Goal: Information Seeking & Learning: Find specific fact

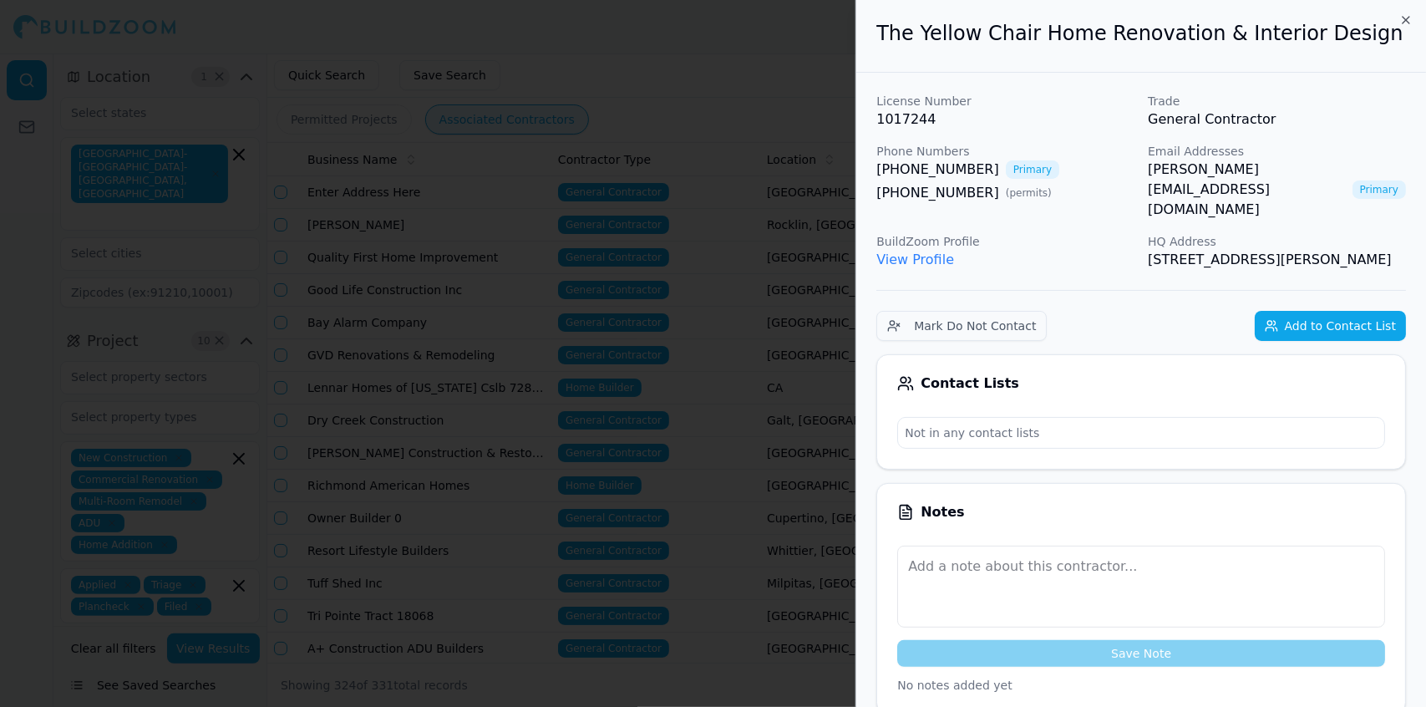
scroll to position [0, 316]
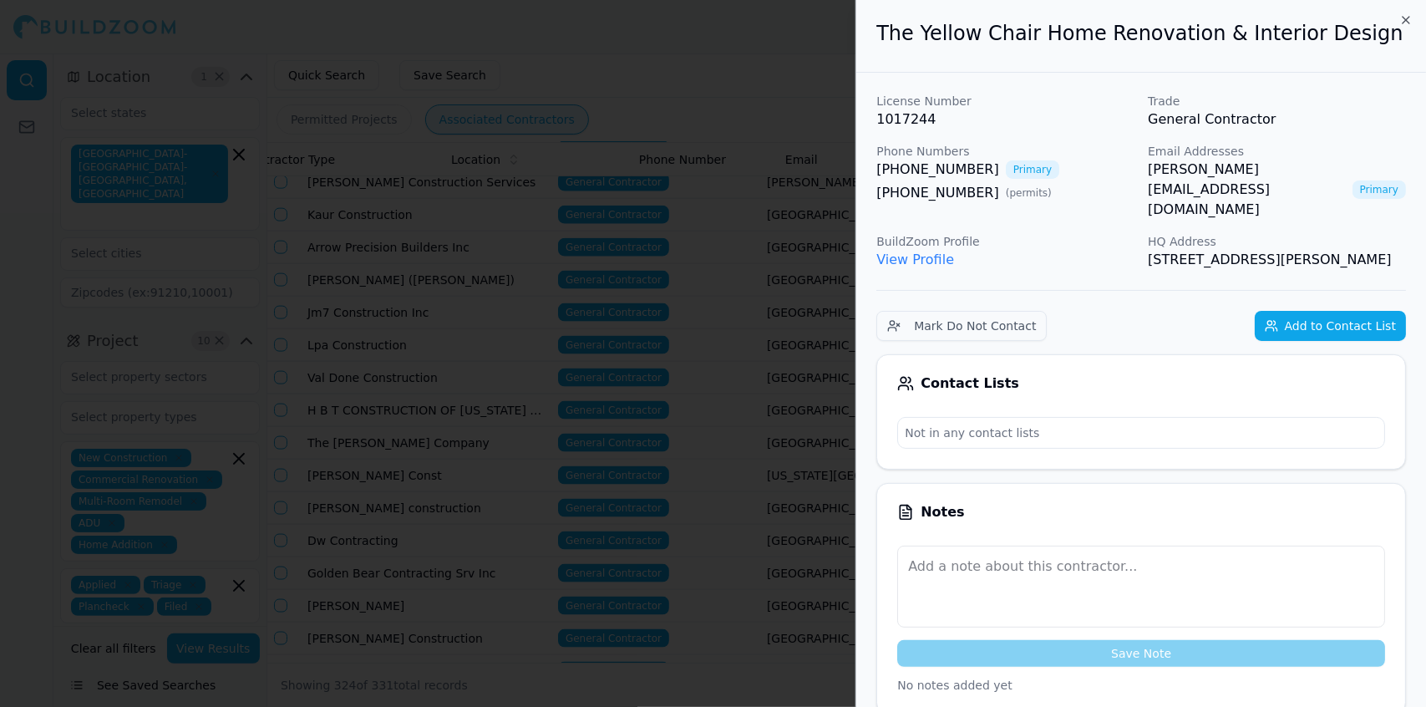
click at [877, 311] on button "Mark Do Not Contact" at bounding box center [962, 326] width 170 height 30
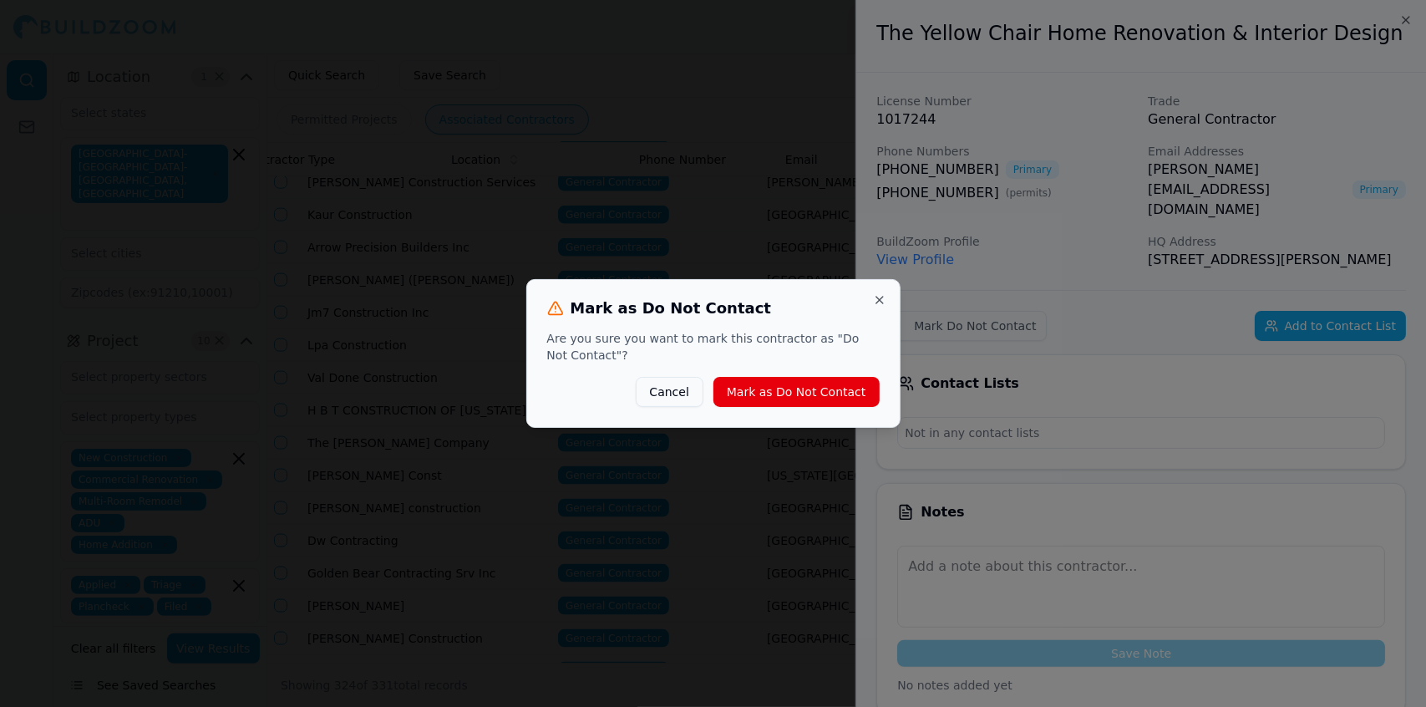
click at [668, 397] on button "Cancel" at bounding box center [670, 392] width 68 height 30
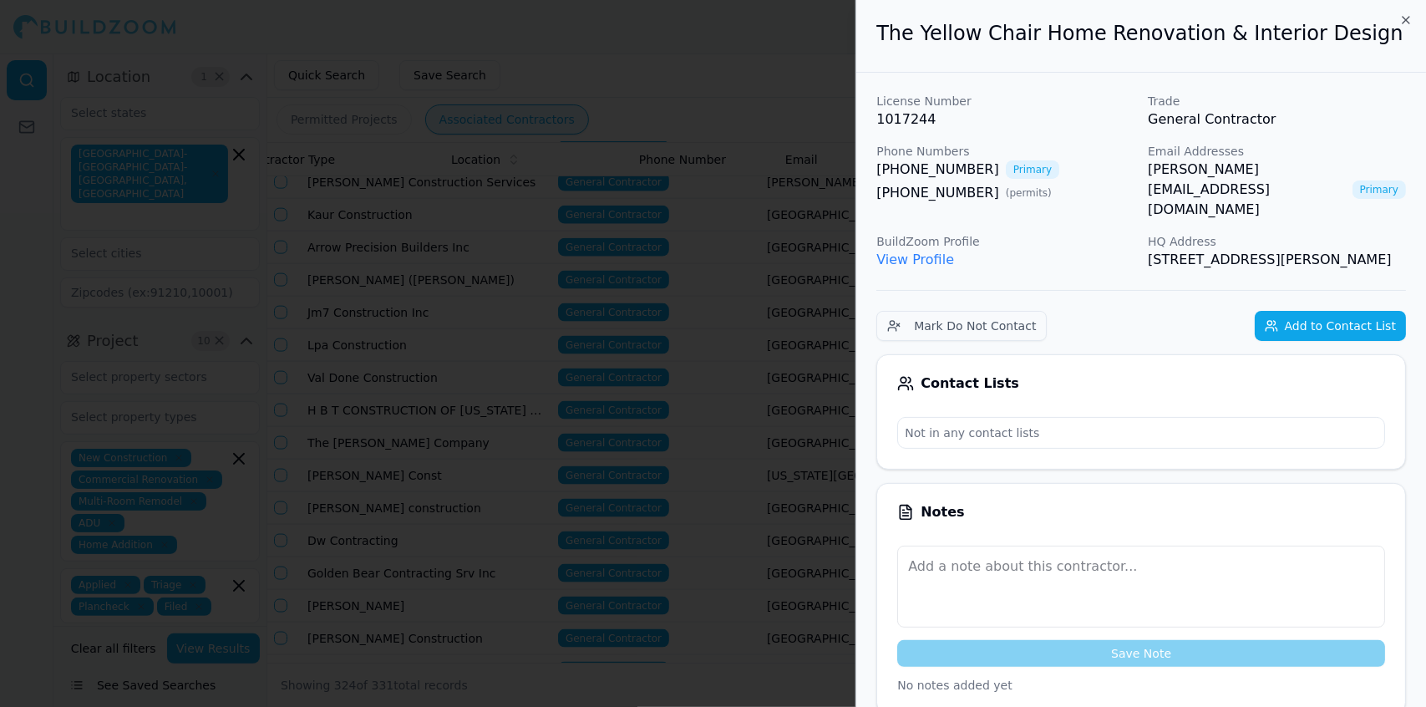
drag, startPoint x: 1400, startPoint y: 241, endPoint x: 885, endPoint y: 37, distance: 554.7
copy div "he Yellow Chair Home Renovation & Interior Design License Number 1017244 Trade …"
click at [435, 158] on div at bounding box center [713, 353] width 1426 height 707
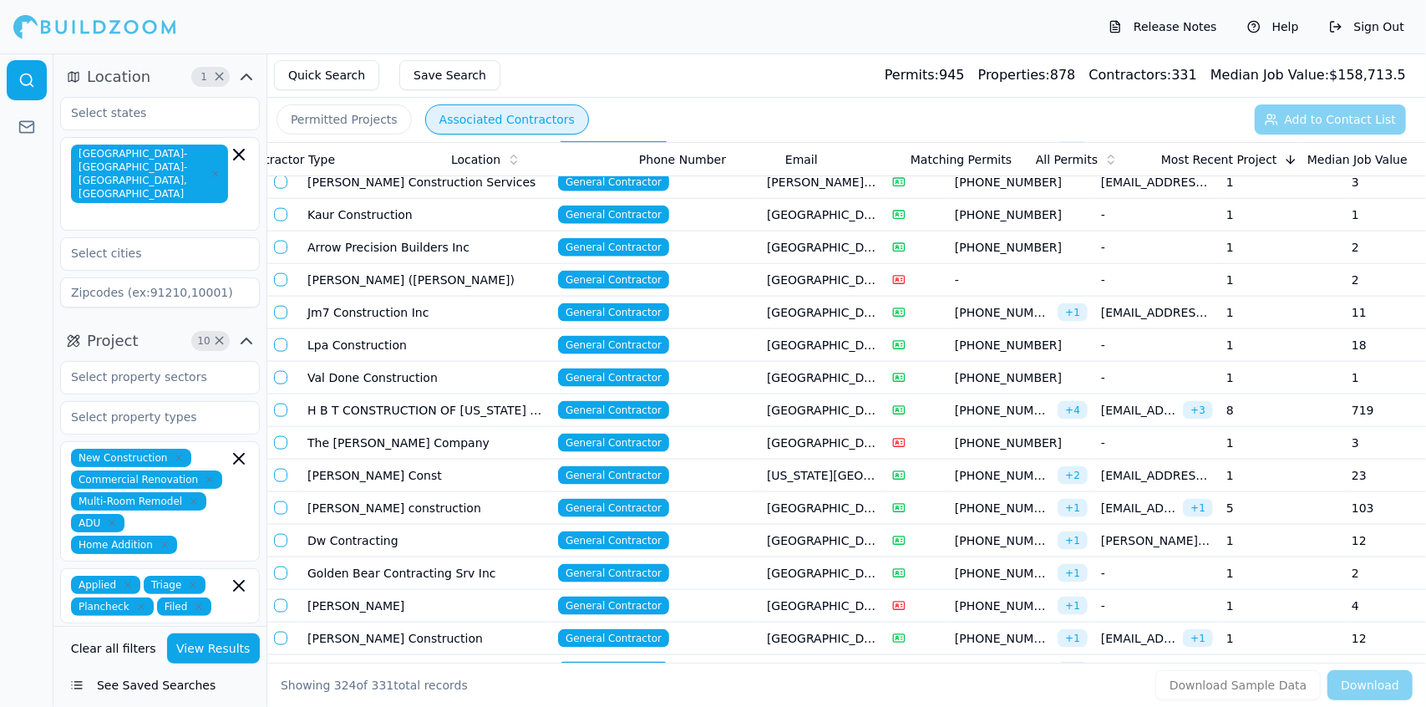
click at [1275, 557] on td "1" at bounding box center [1282, 573] width 125 height 33
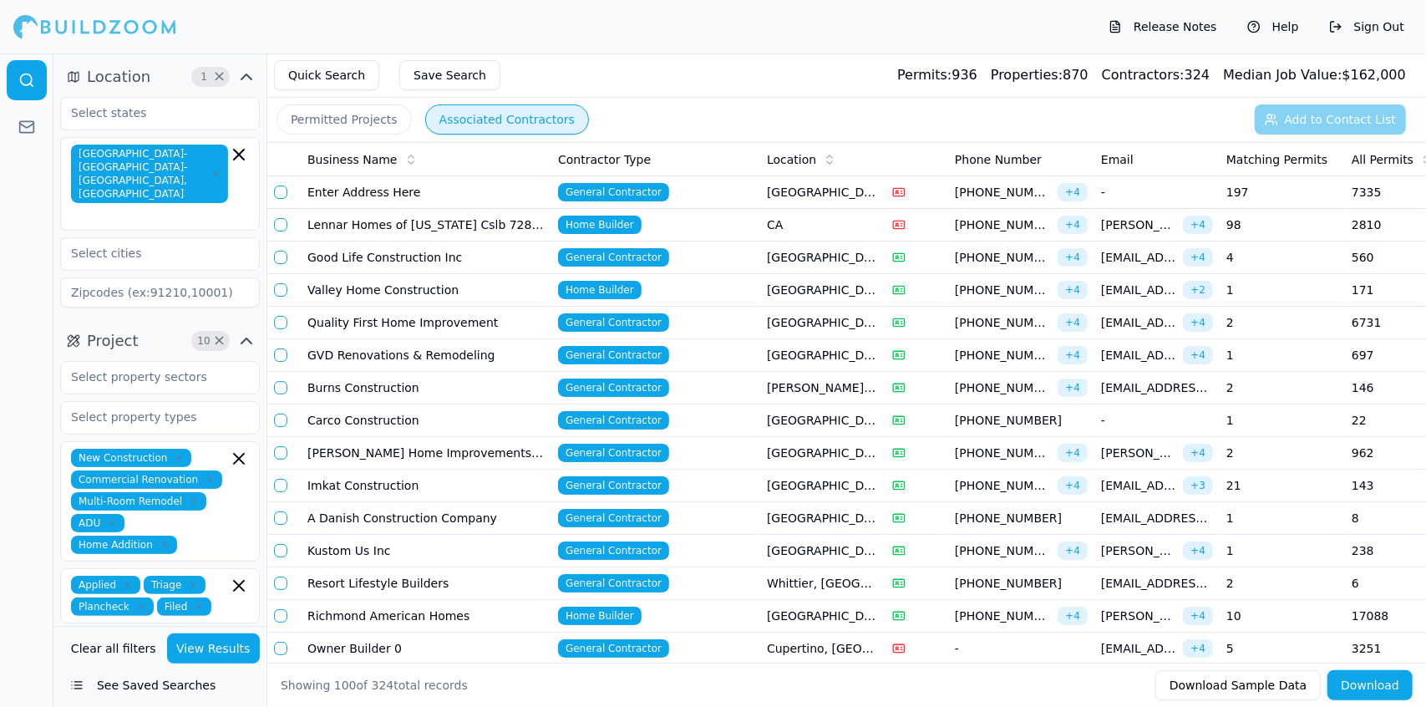
click at [1246, 348] on td "1" at bounding box center [1282, 355] width 125 height 33
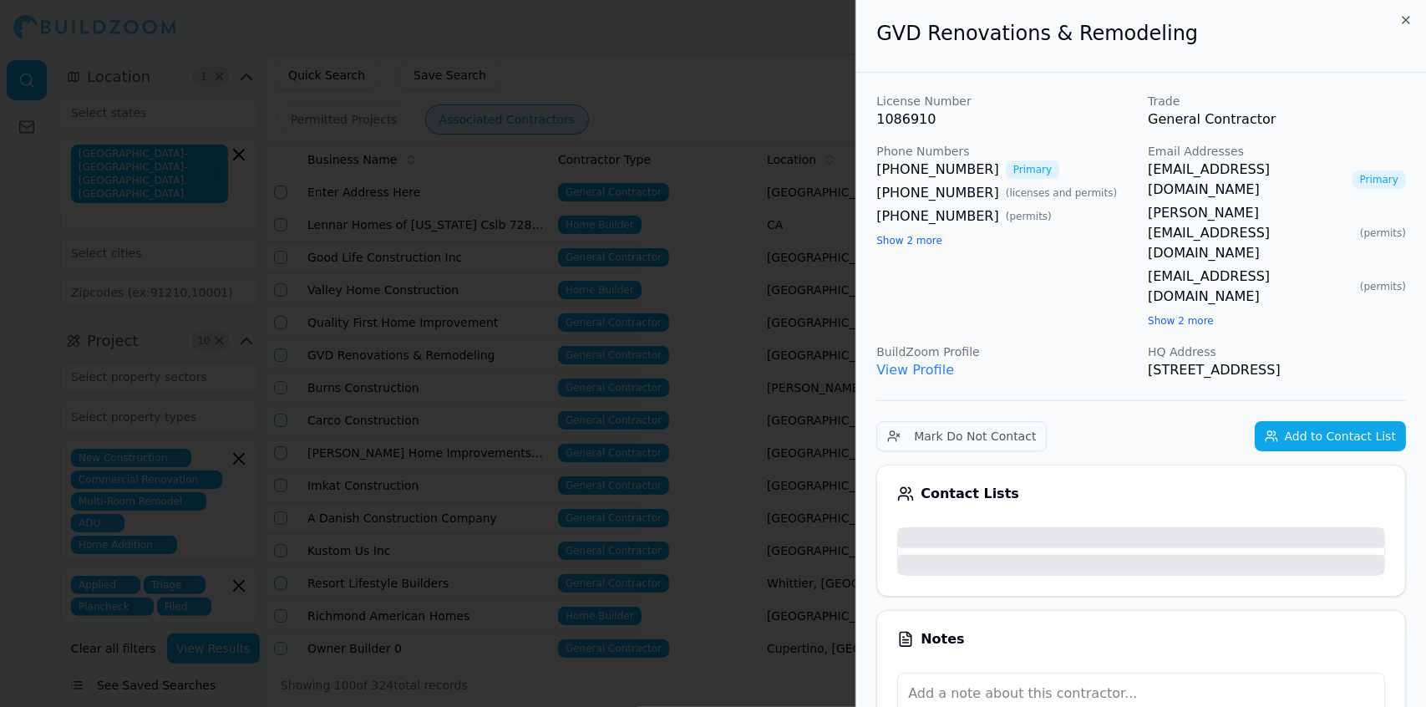
scroll to position [0, 316]
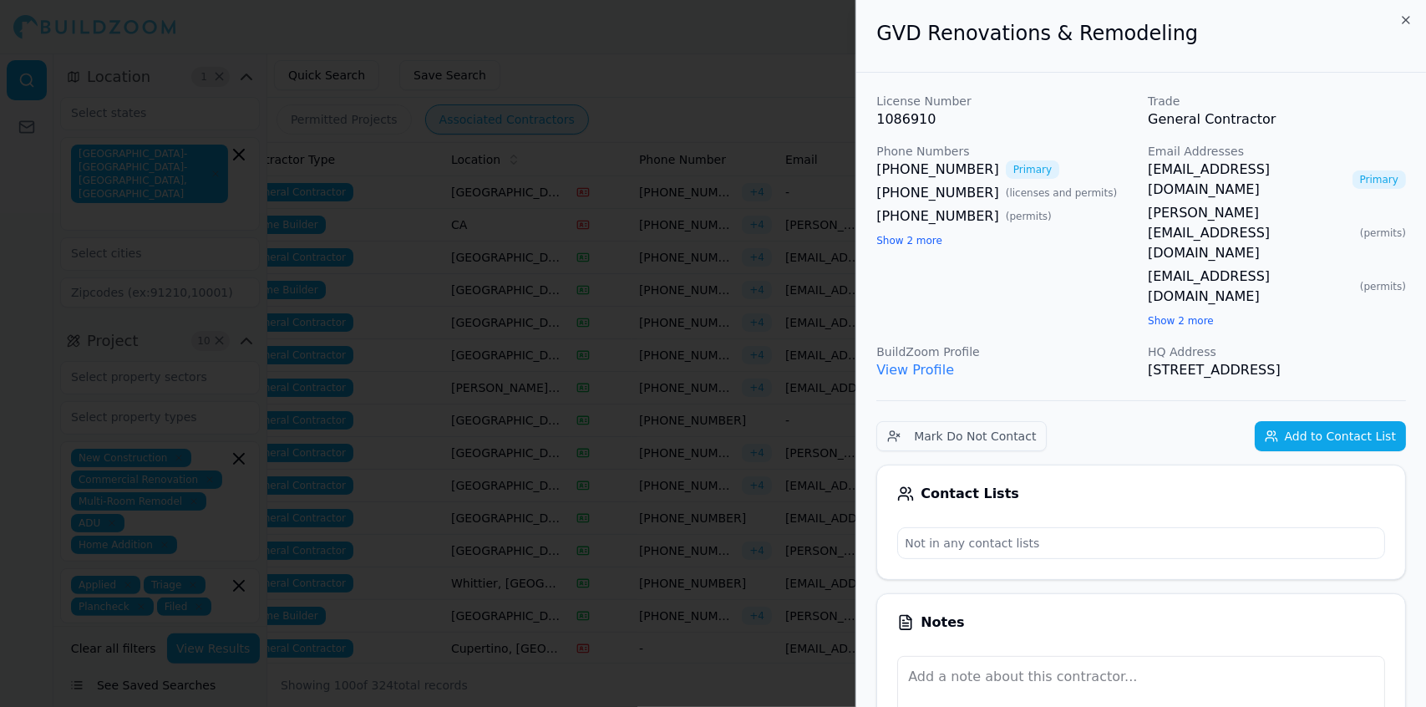
click at [696, 72] on div at bounding box center [713, 353] width 1426 height 707
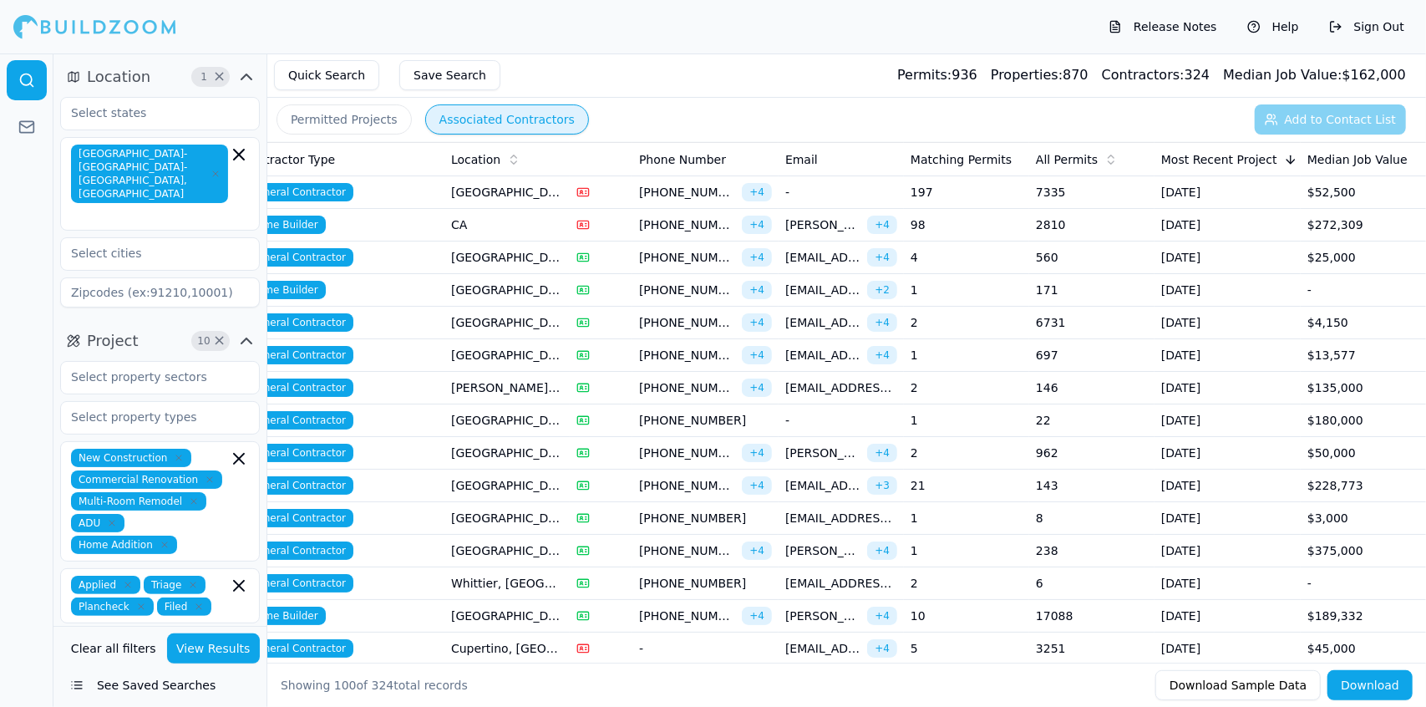
click at [554, 373] on td "[PERSON_NAME], [GEOGRAPHIC_DATA]" at bounding box center [507, 388] width 125 height 33
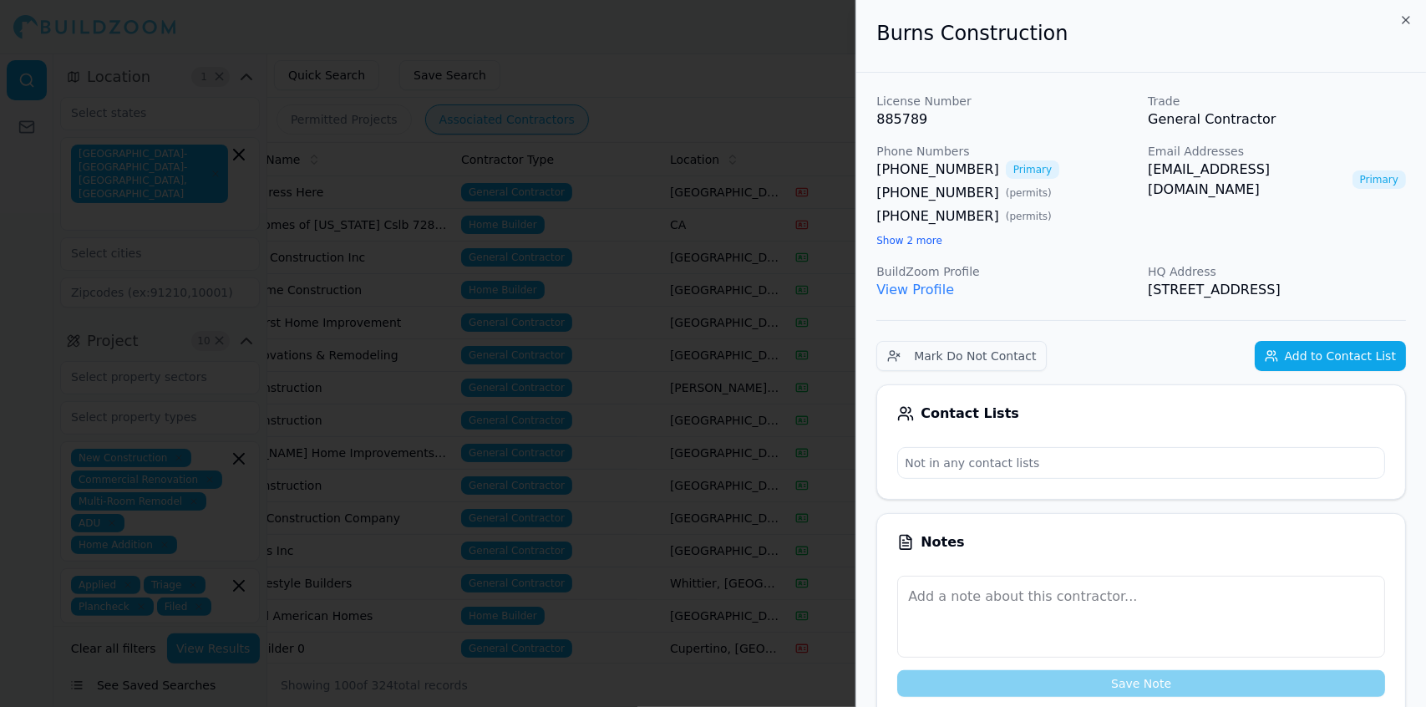
scroll to position [0, 92]
click at [553, 282] on div at bounding box center [713, 353] width 1426 height 707
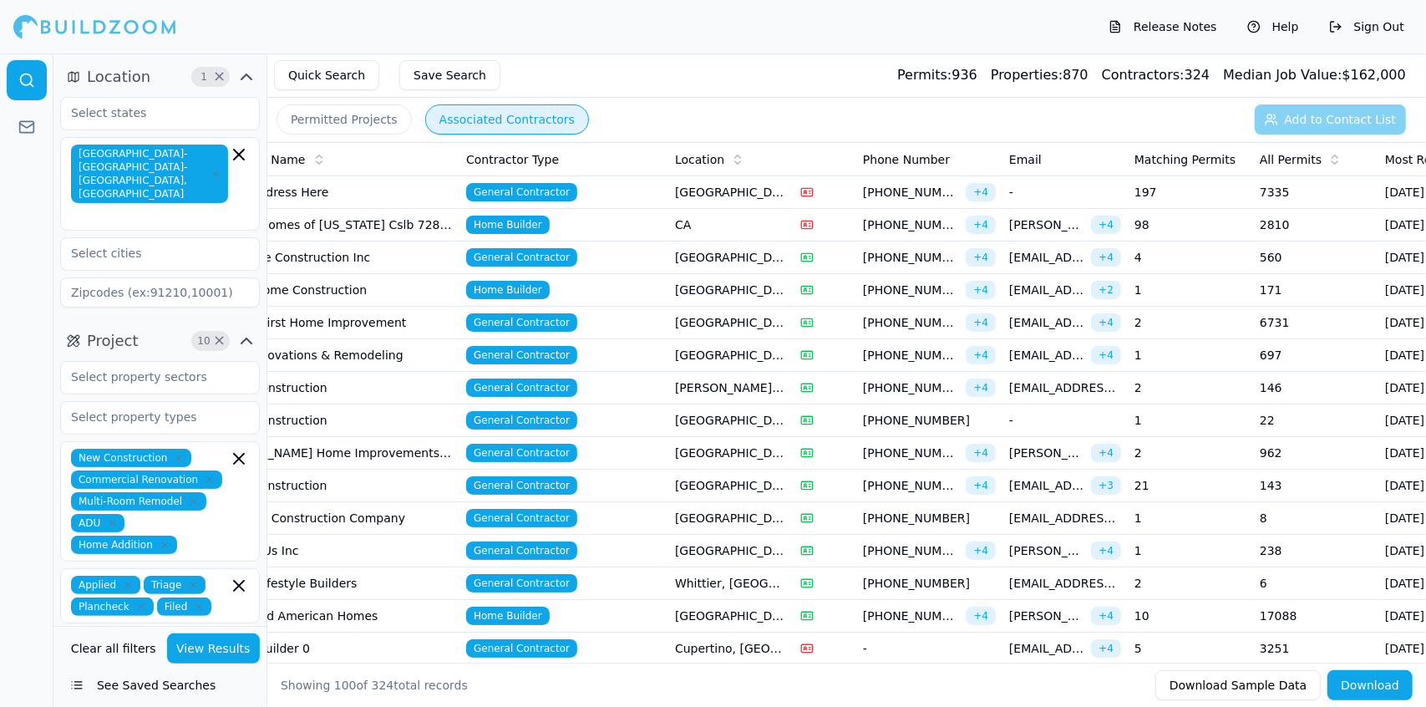
click at [624, 538] on td "General Contractor" at bounding box center [564, 551] width 209 height 33
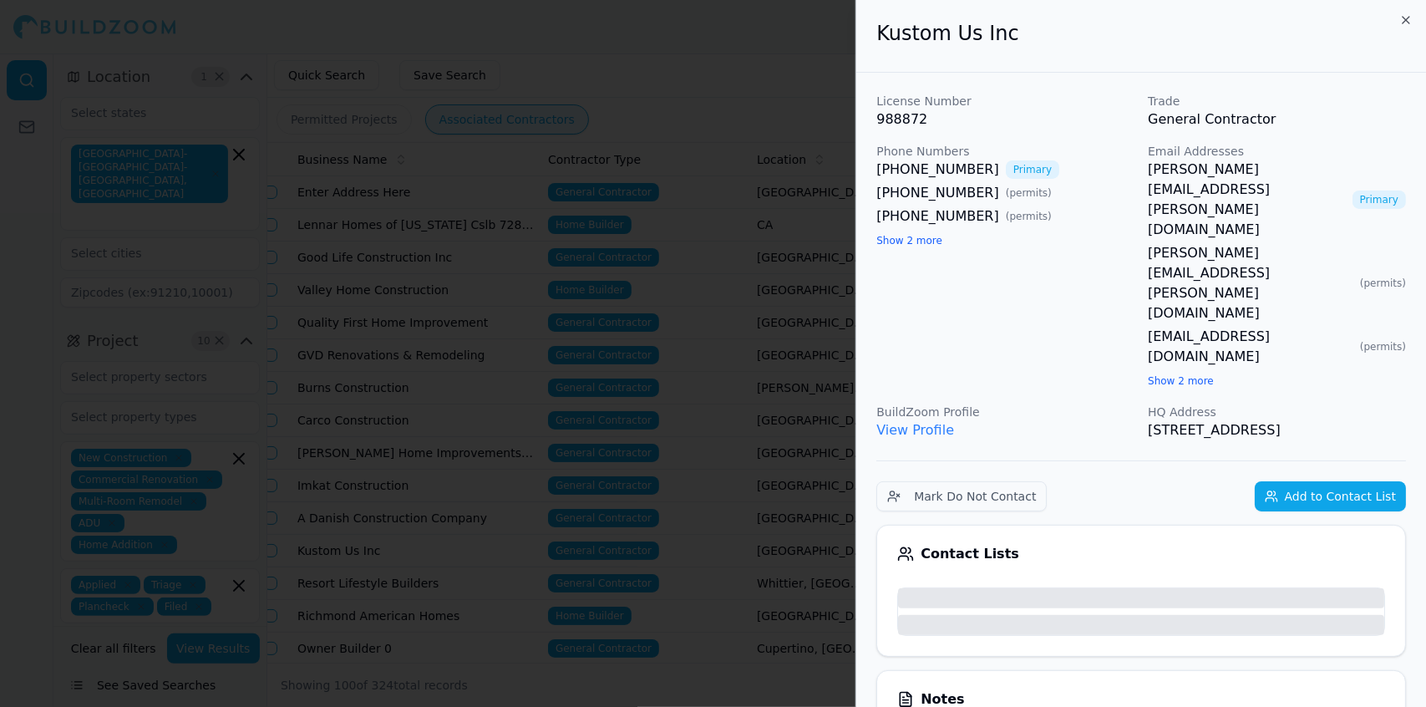
scroll to position [0, 0]
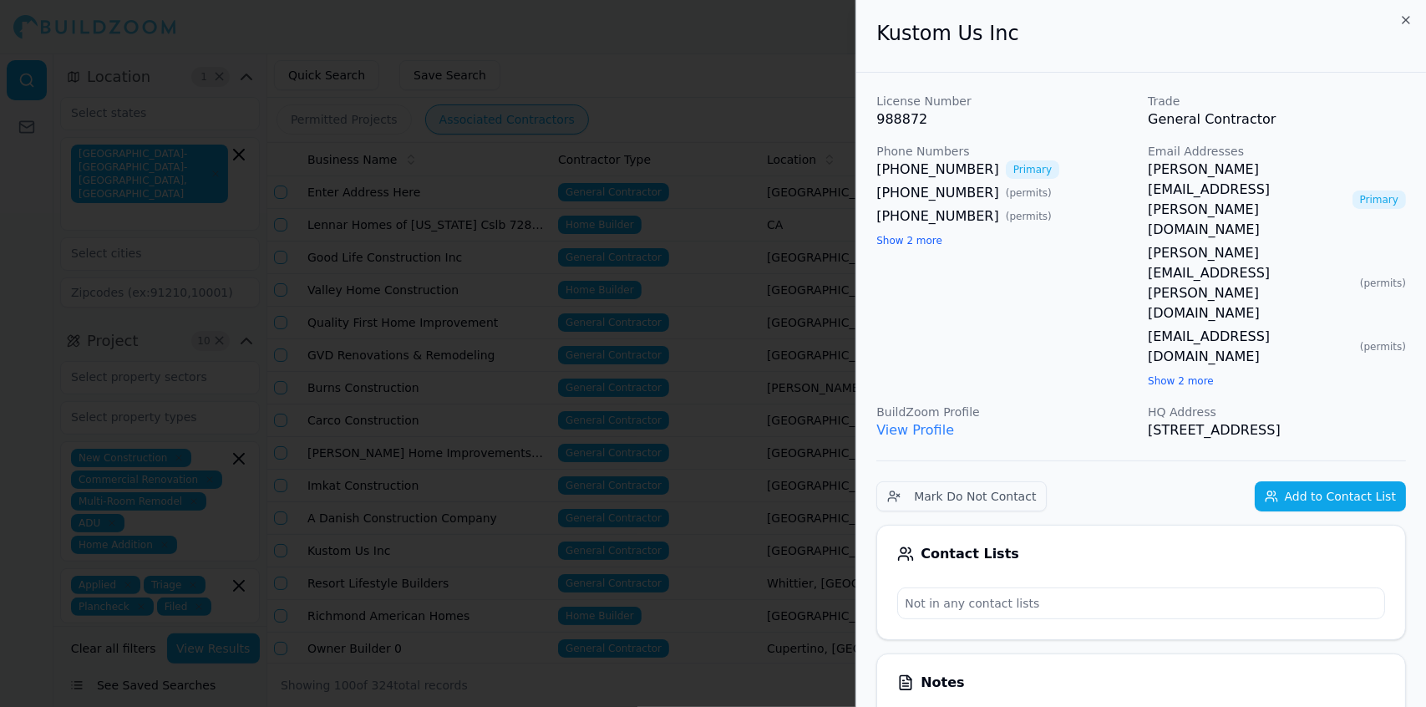
click at [775, 491] on div at bounding box center [713, 353] width 1426 height 707
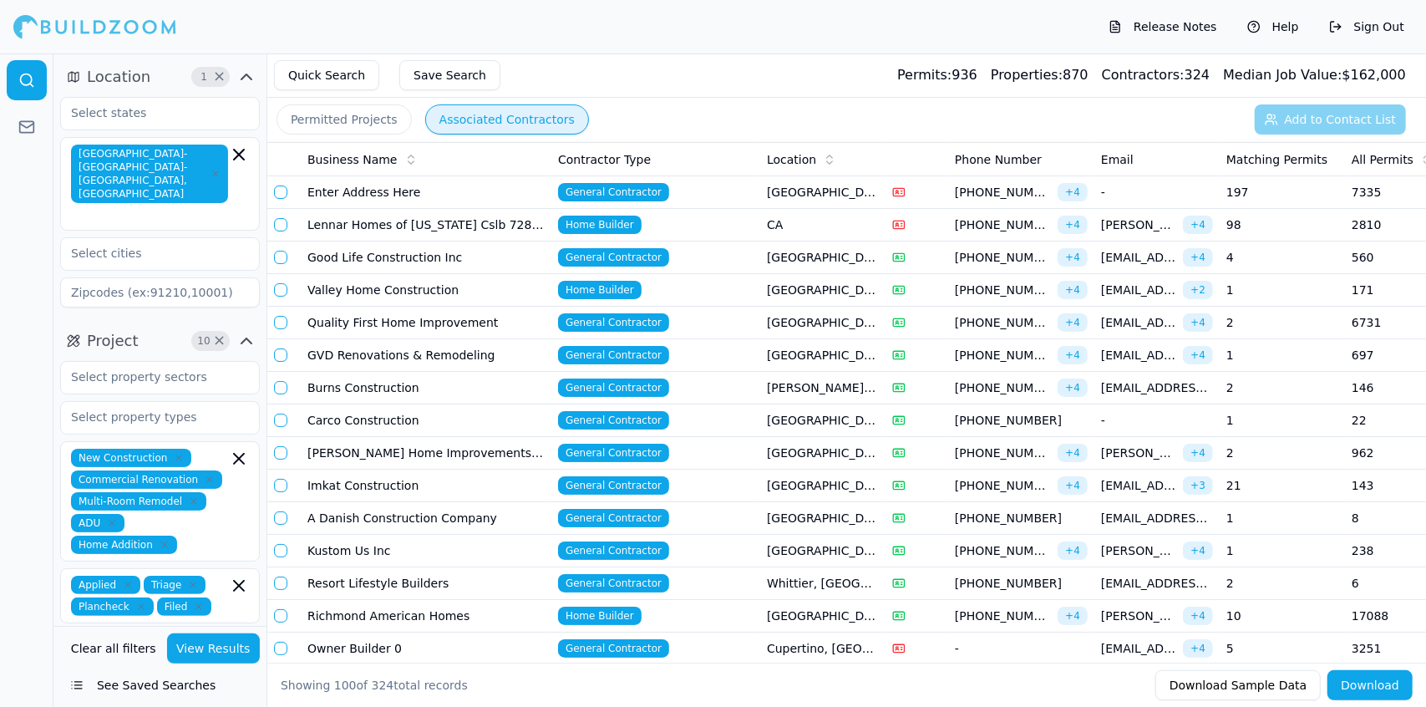
click at [1298, 312] on td "2" at bounding box center [1282, 323] width 125 height 33
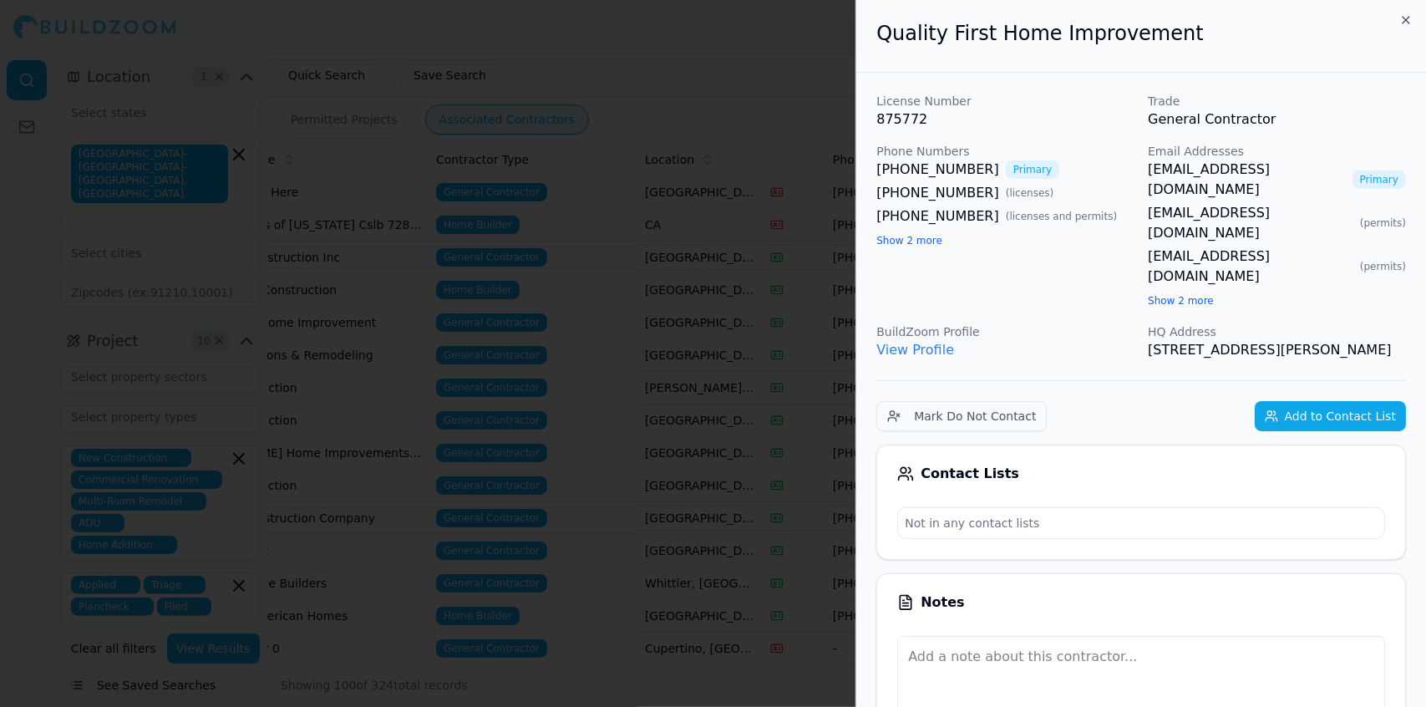
scroll to position [0, 316]
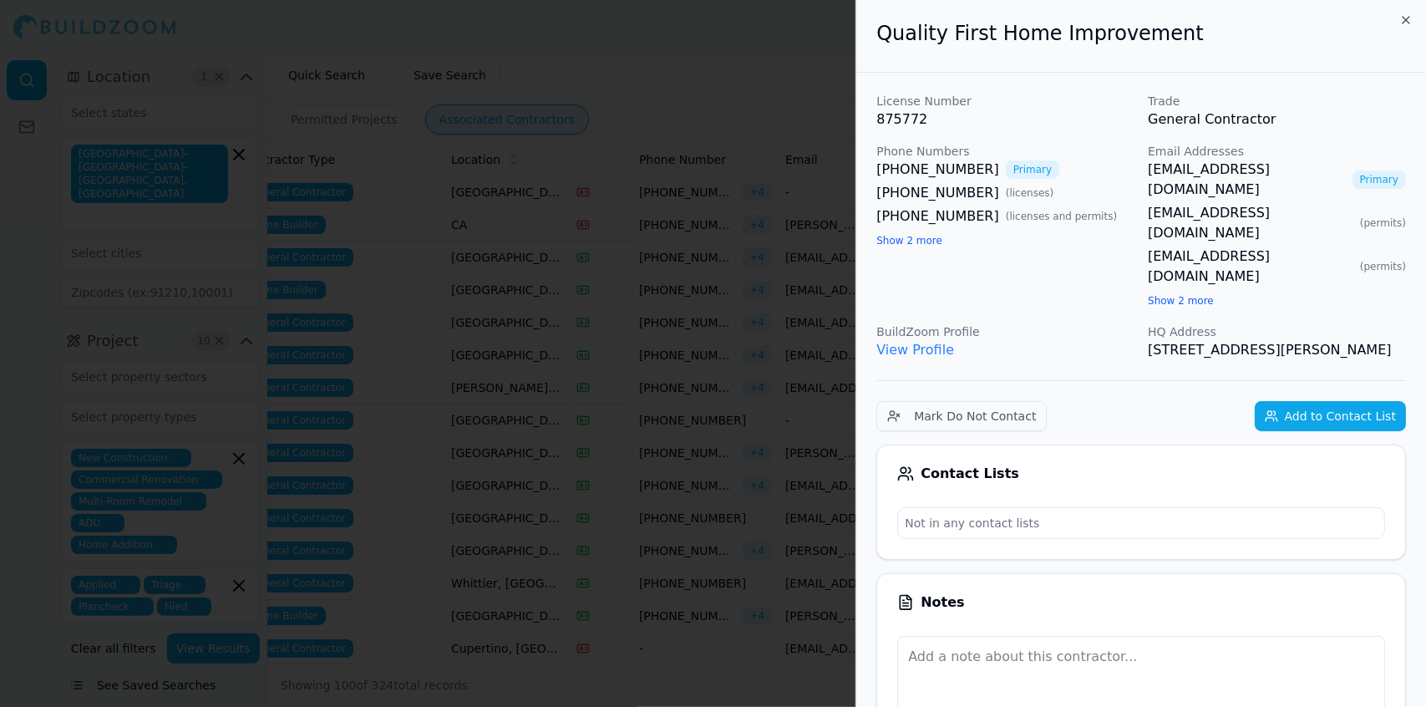
click at [724, 311] on div at bounding box center [713, 353] width 1426 height 707
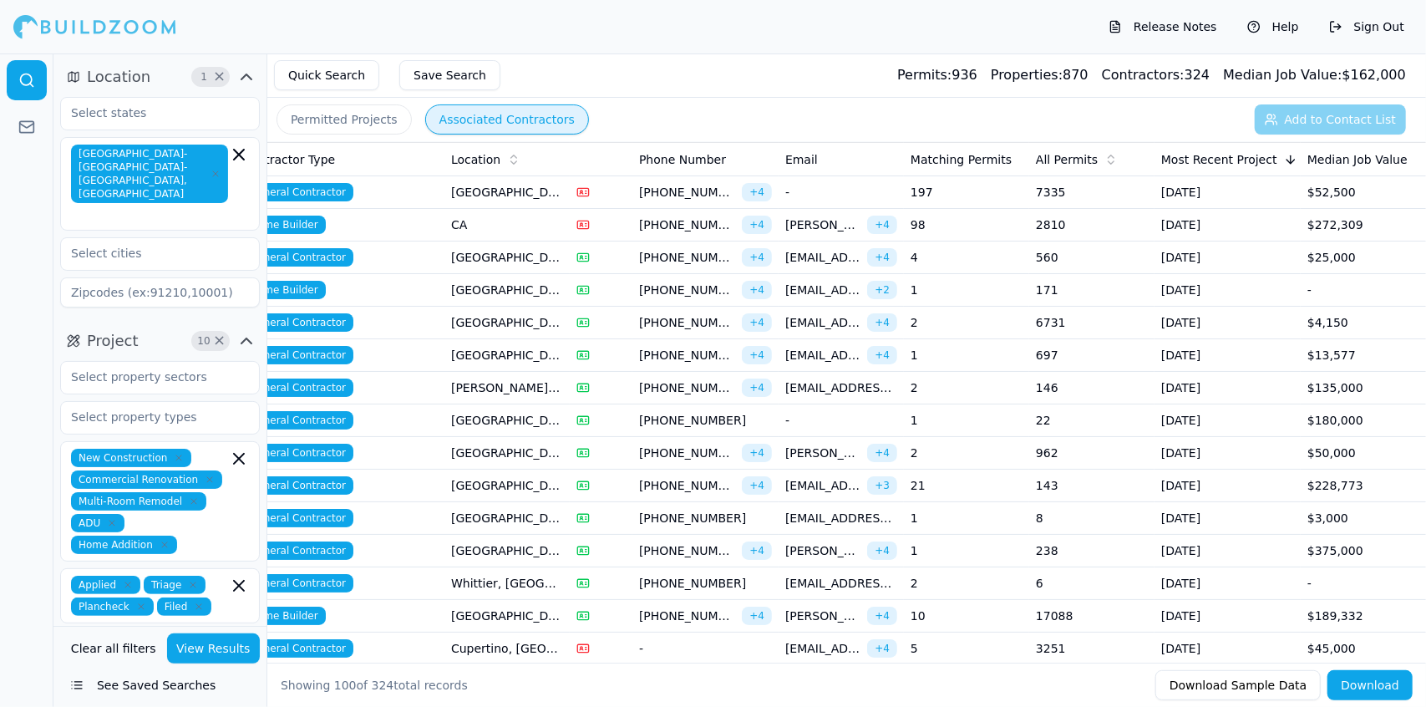
click at [464, 190] on td "[GEOGRAPHIC_DATA], [GEOGRAPHIC_DATA]" at bounding box center [507, 192] width 125 height 33
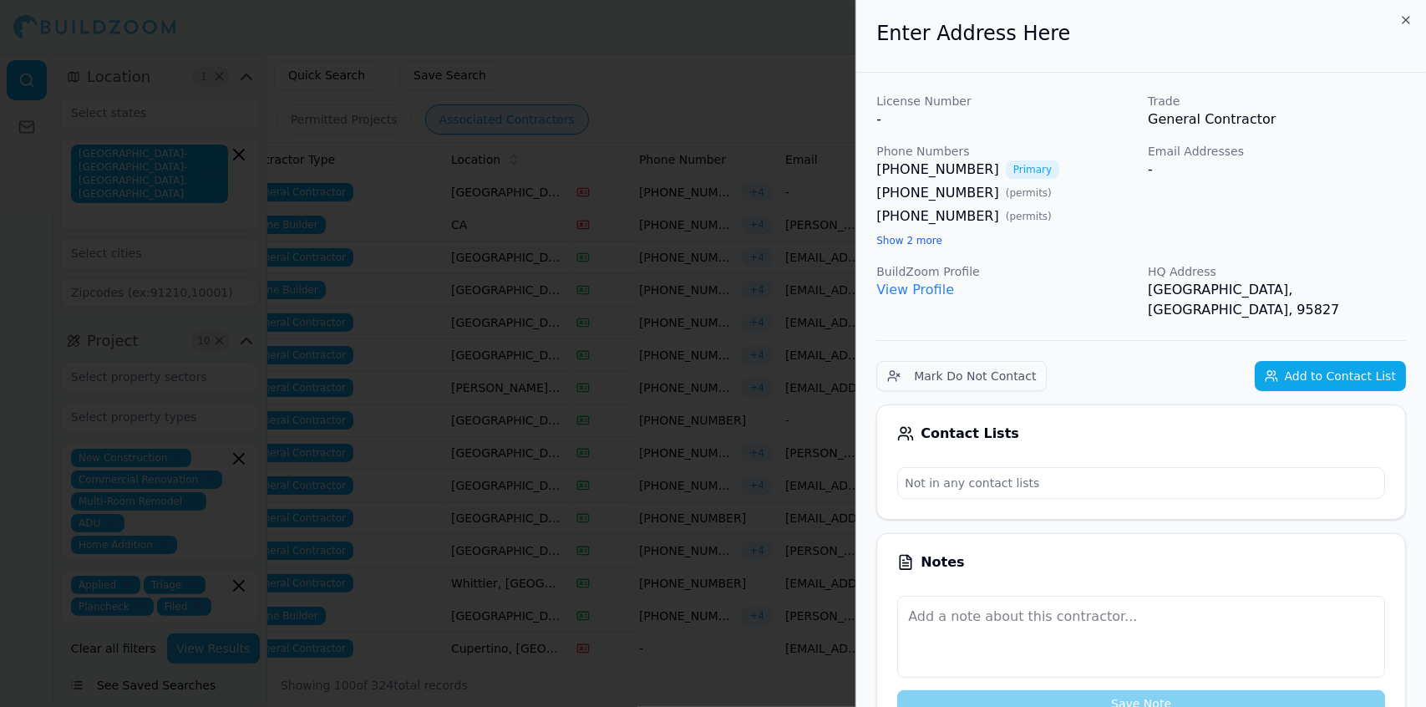
click at [464, 190] on div at bounding box center [713, 353] width 1426 height 707
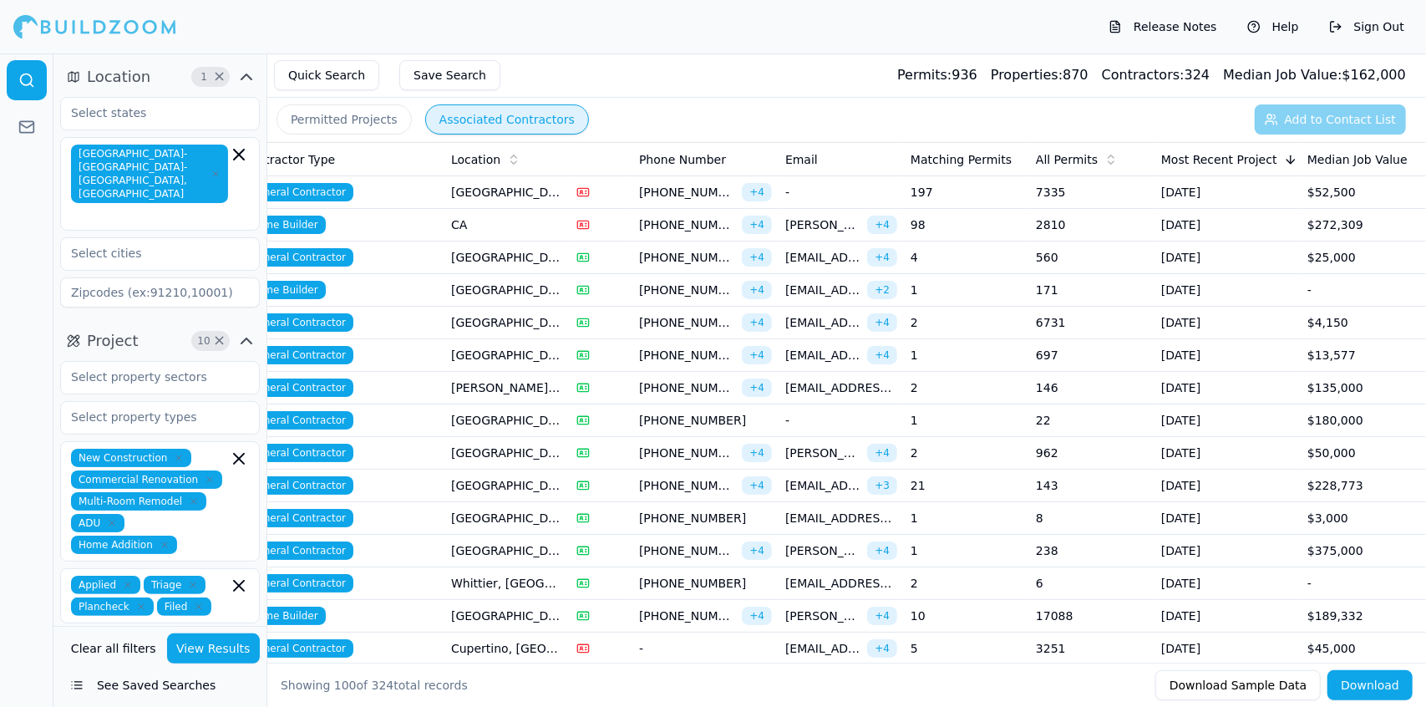
click at [480, 221] on td "CA" at bounding box center [507, 225] width 125 height 33
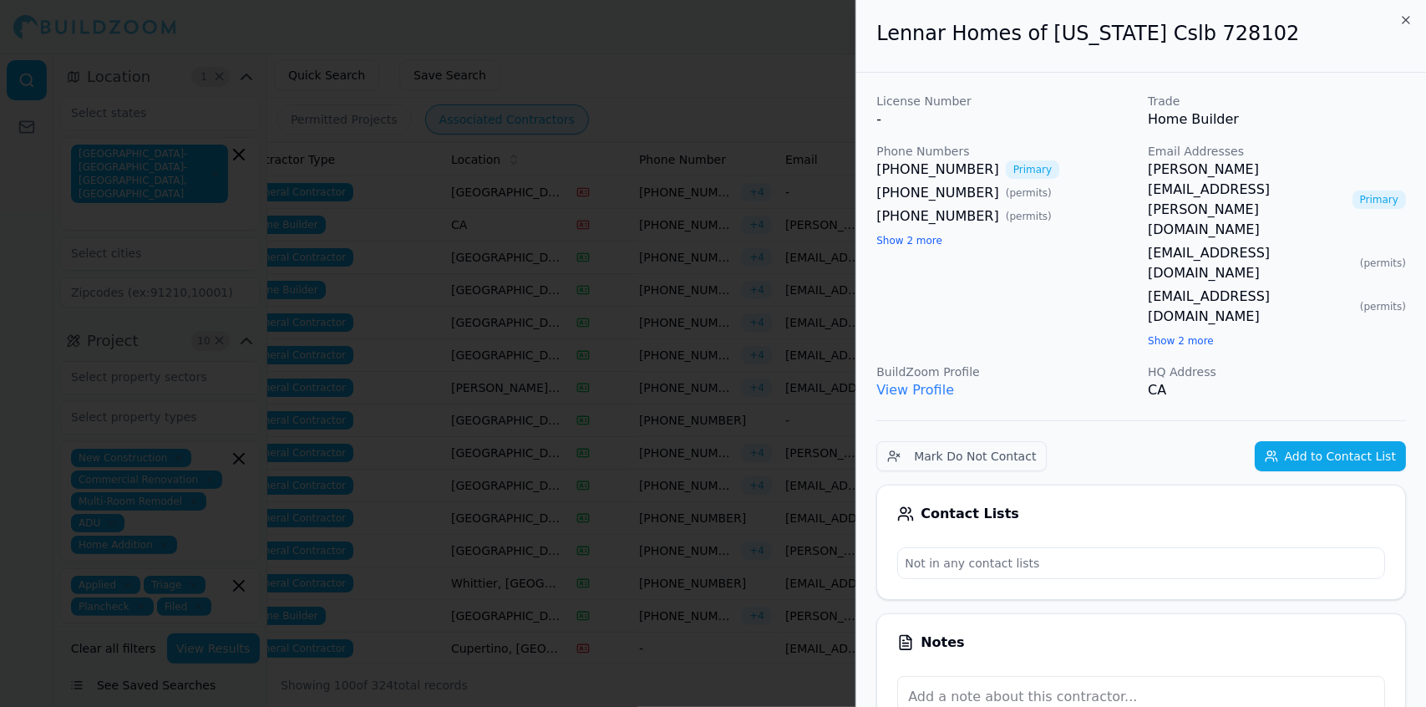
click at [480, 221] on div at bounding box center [713, 353] width 1426 height 707
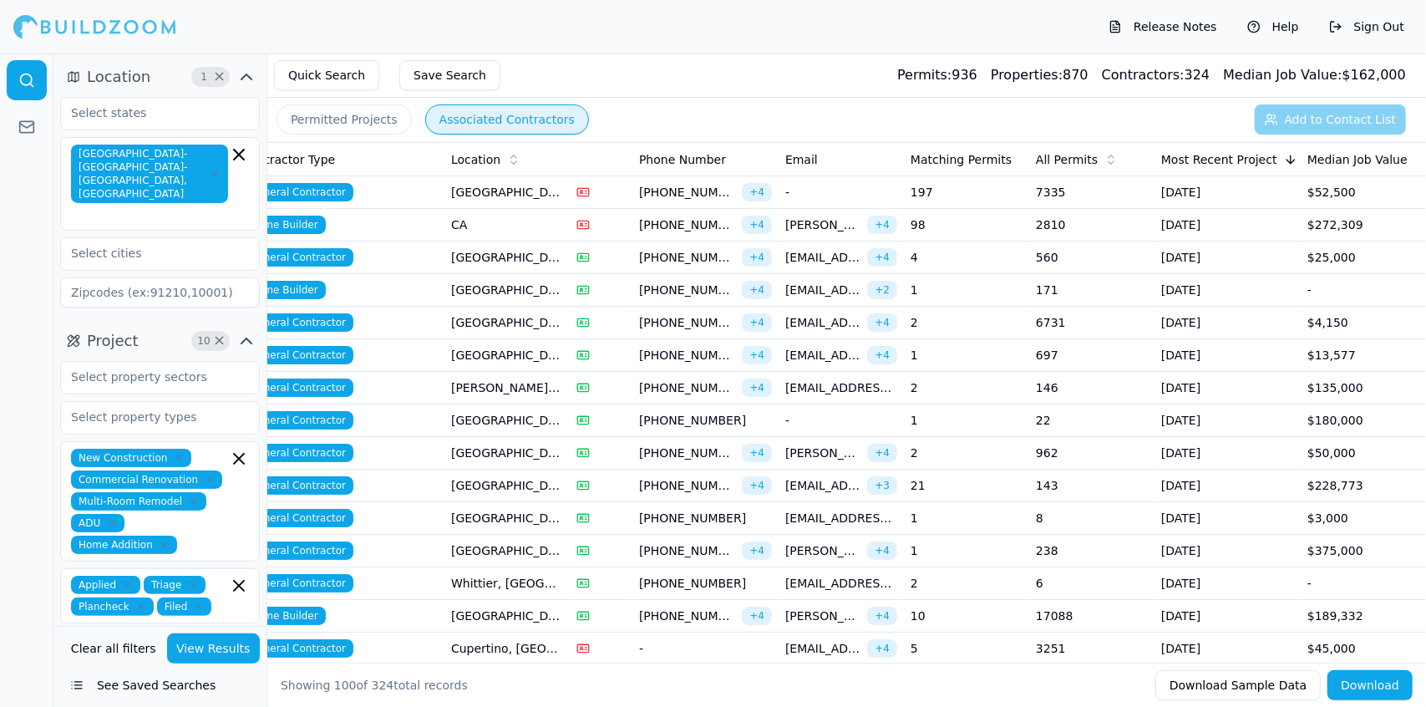
click at [516, 257] on td "[GEOGRAPHIC_DATA], [GEOGRAPHIC_DATA]" at bounding box center [507, 257] width 125 height 33
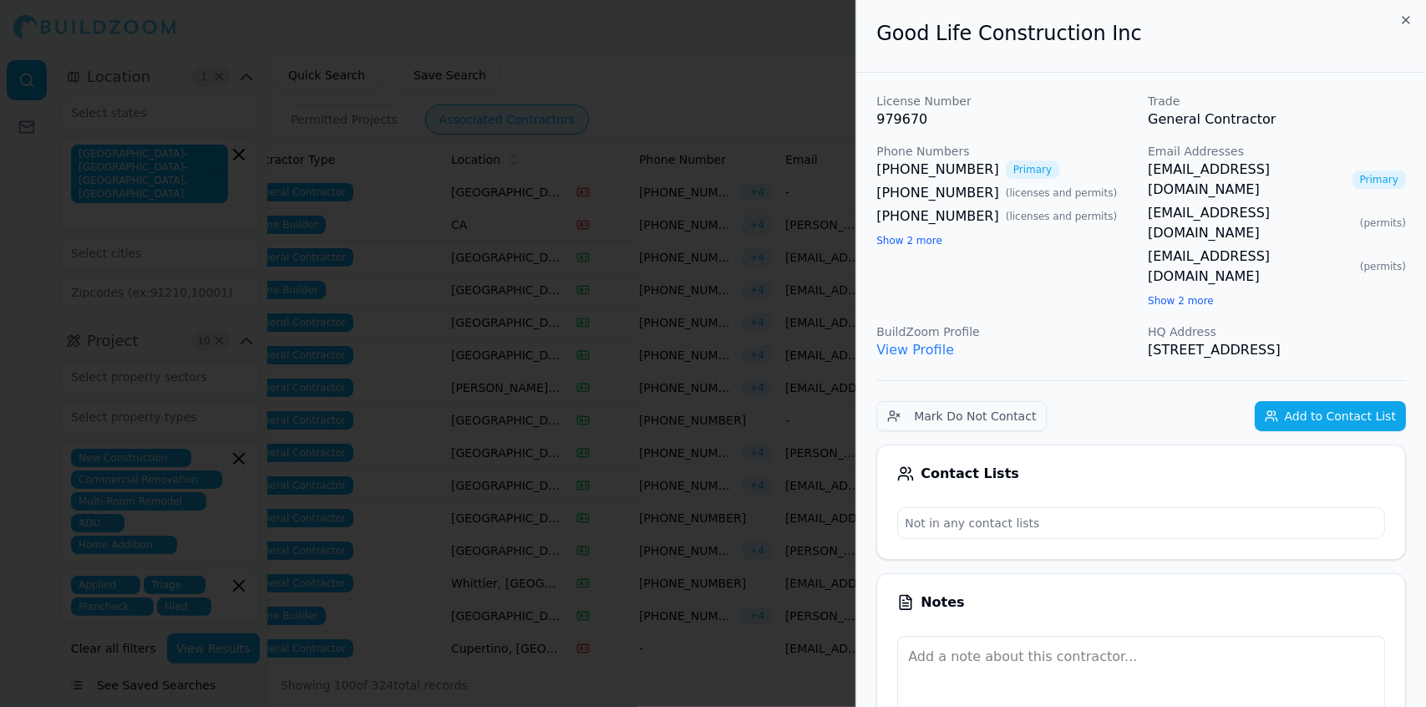
click at [516, 257] on div at bounding box center [713, 353] width 1426 height 707
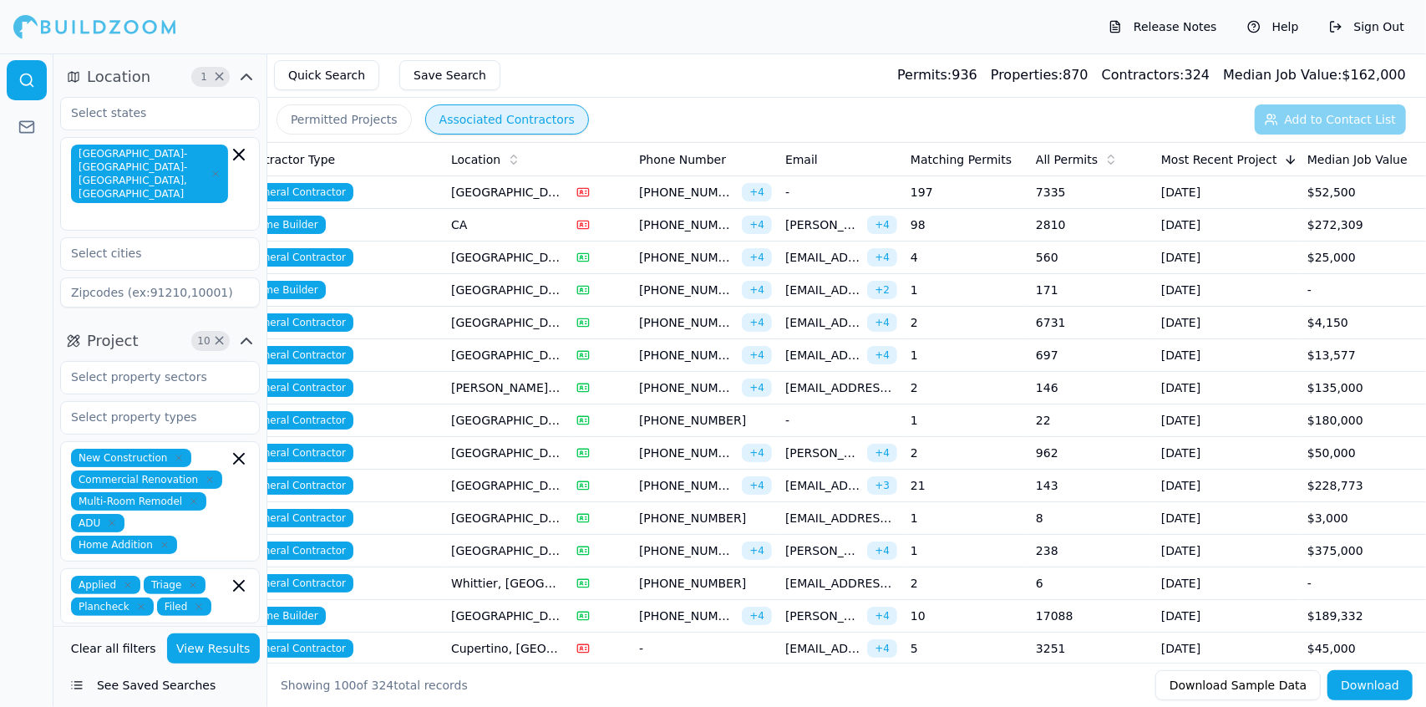
click at [535, 292] on td "[GEOGRAPHIC_DATA], [GEOGRAPHIC_DATA]" at bounding box center [507, 290] width 125 height 33
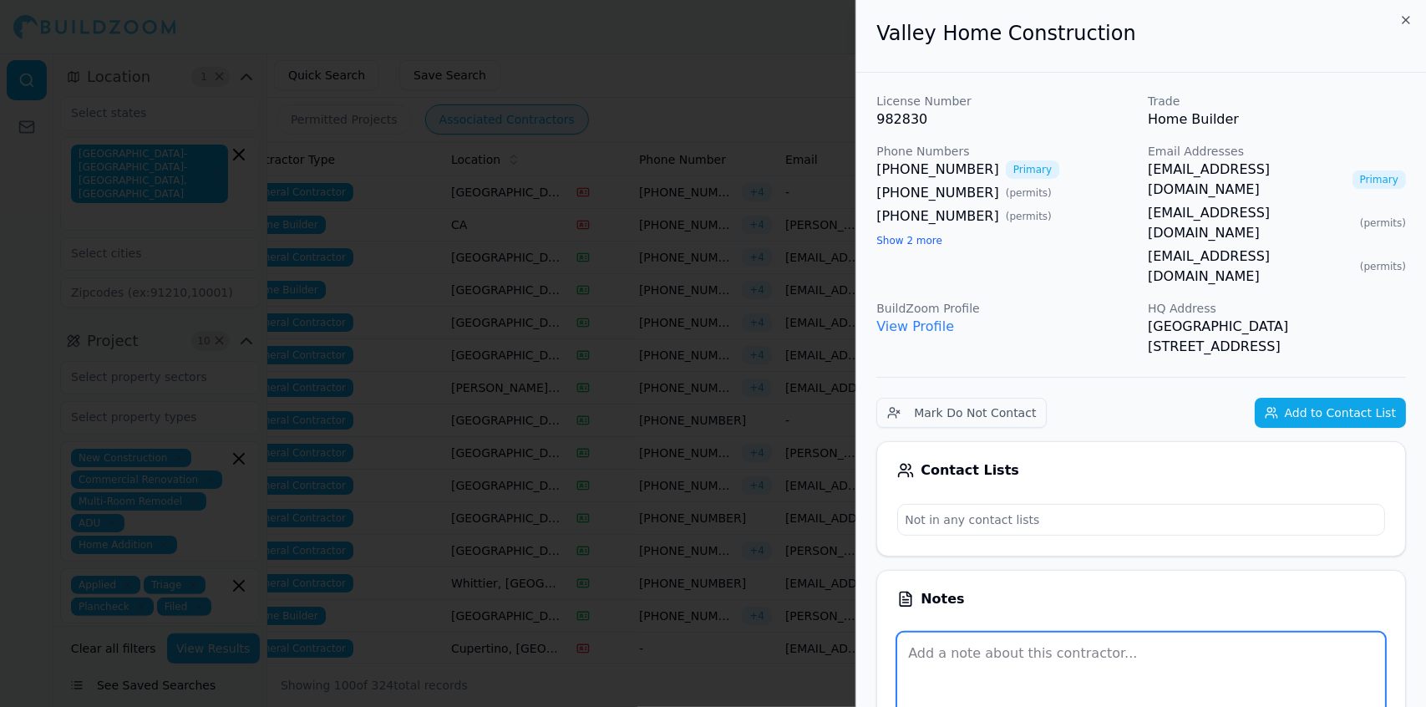
click at [1268, 633] on textarea at bounding box center [1141, 674] width 488 height 82
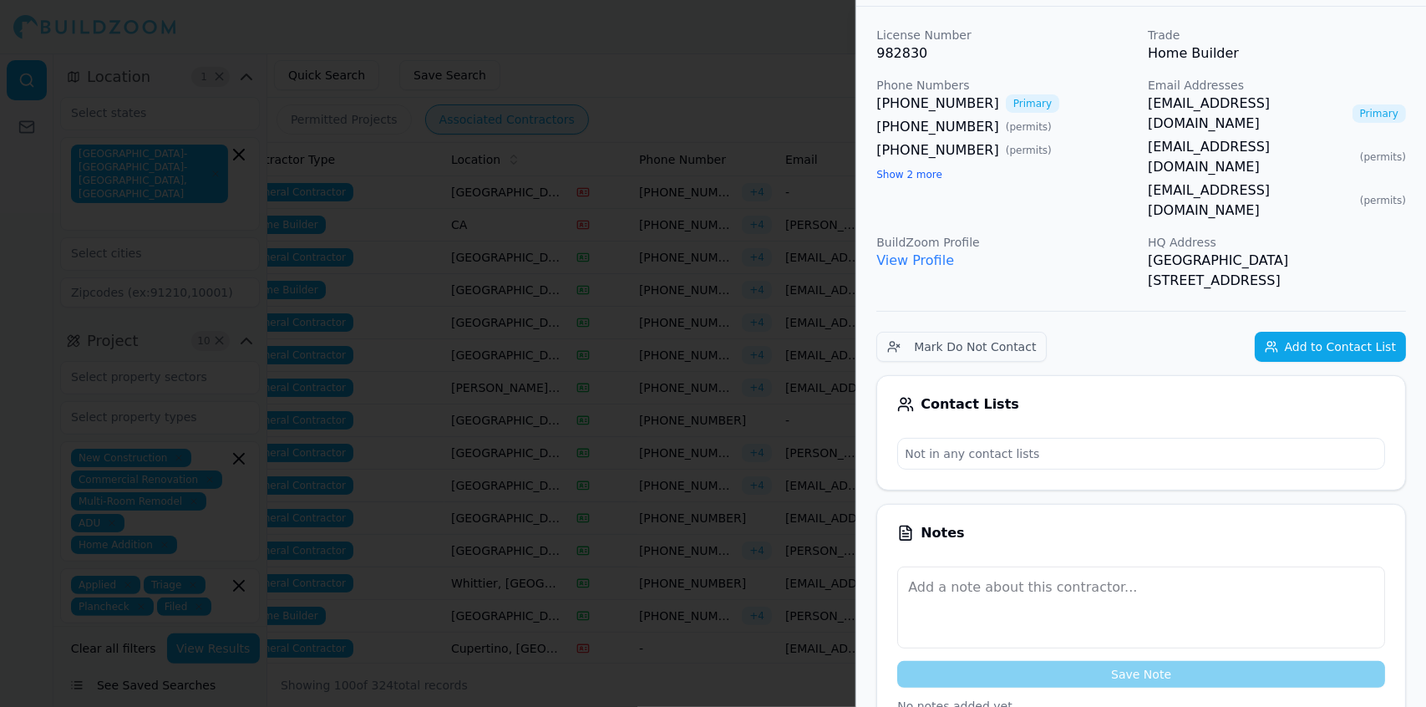
scroll to position [0, 0]
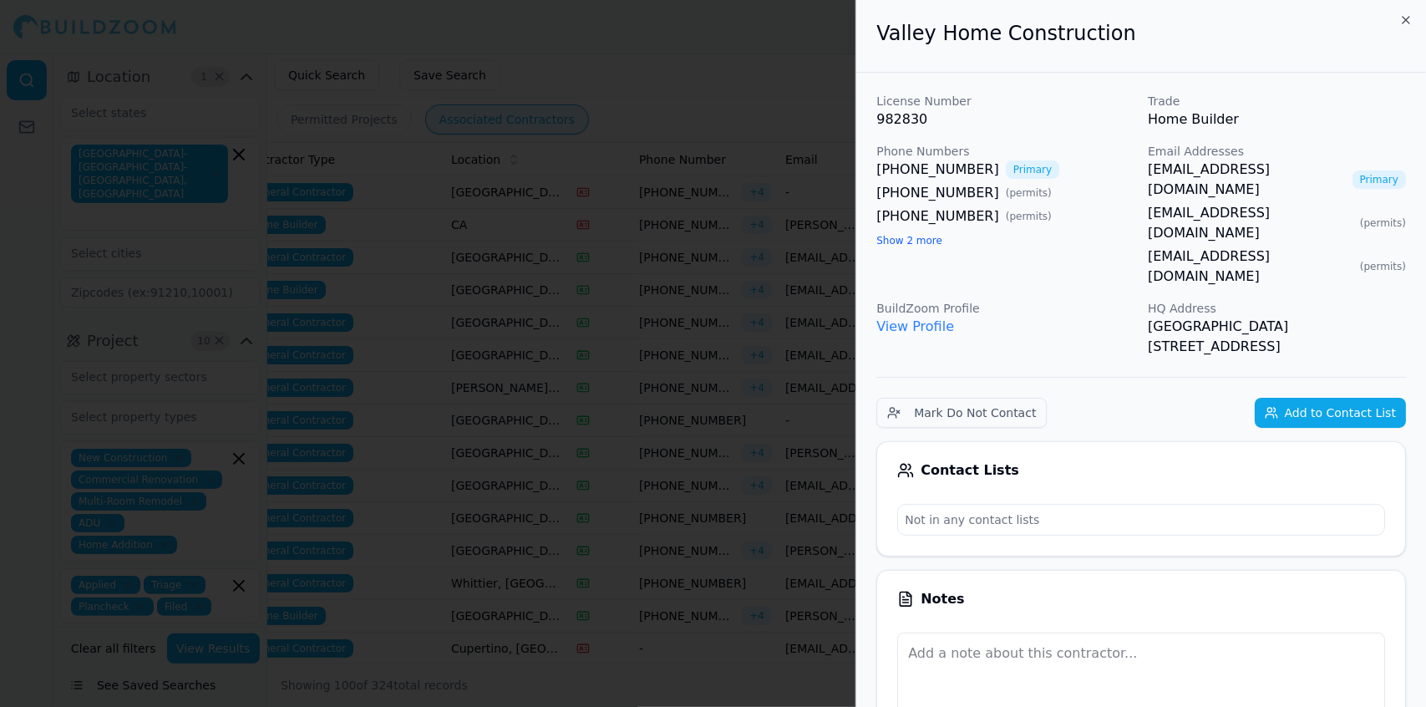
click at [677, 106] on div at bounding box center [713, 353] width 1426 height 707
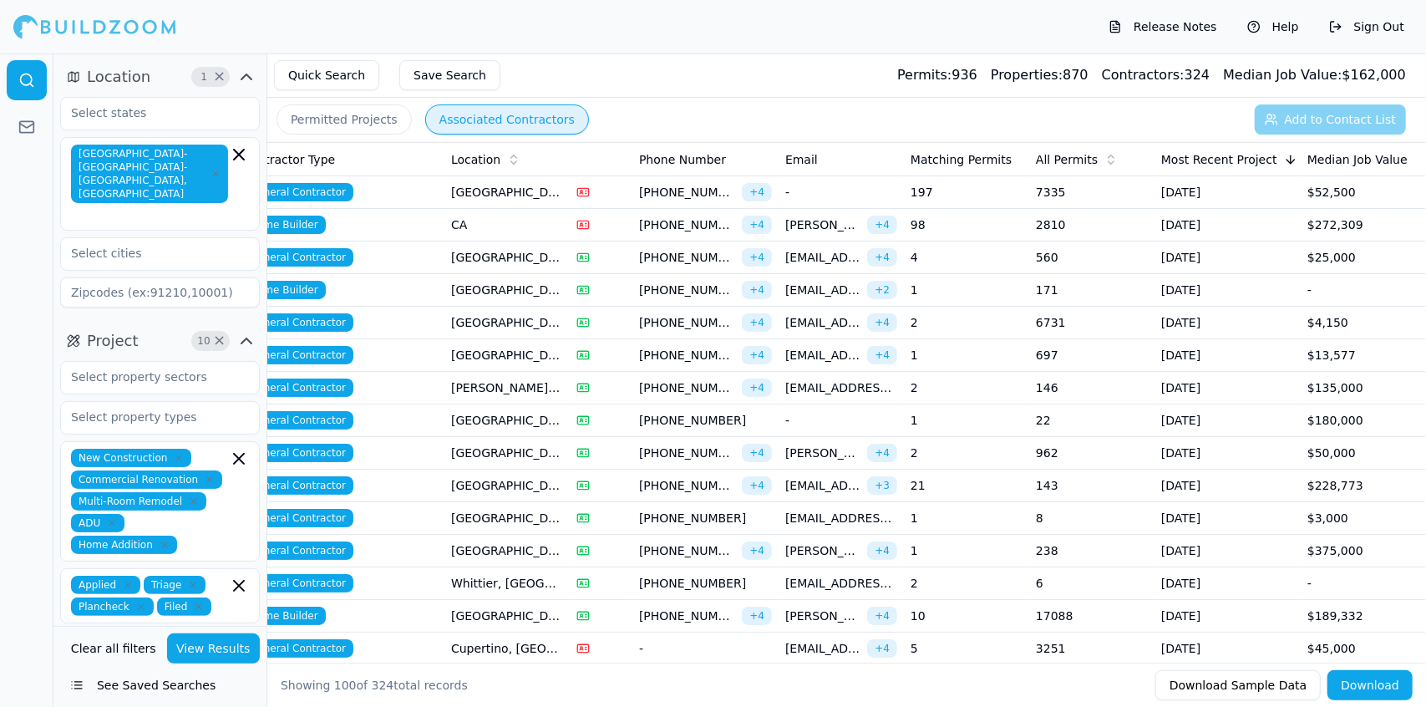
click at [493, 317] on td "[GEOGRAPHIC_DATA], [GEOGRAPHIC_DATA]" at bounding box center [507, 323] width 125 height 33
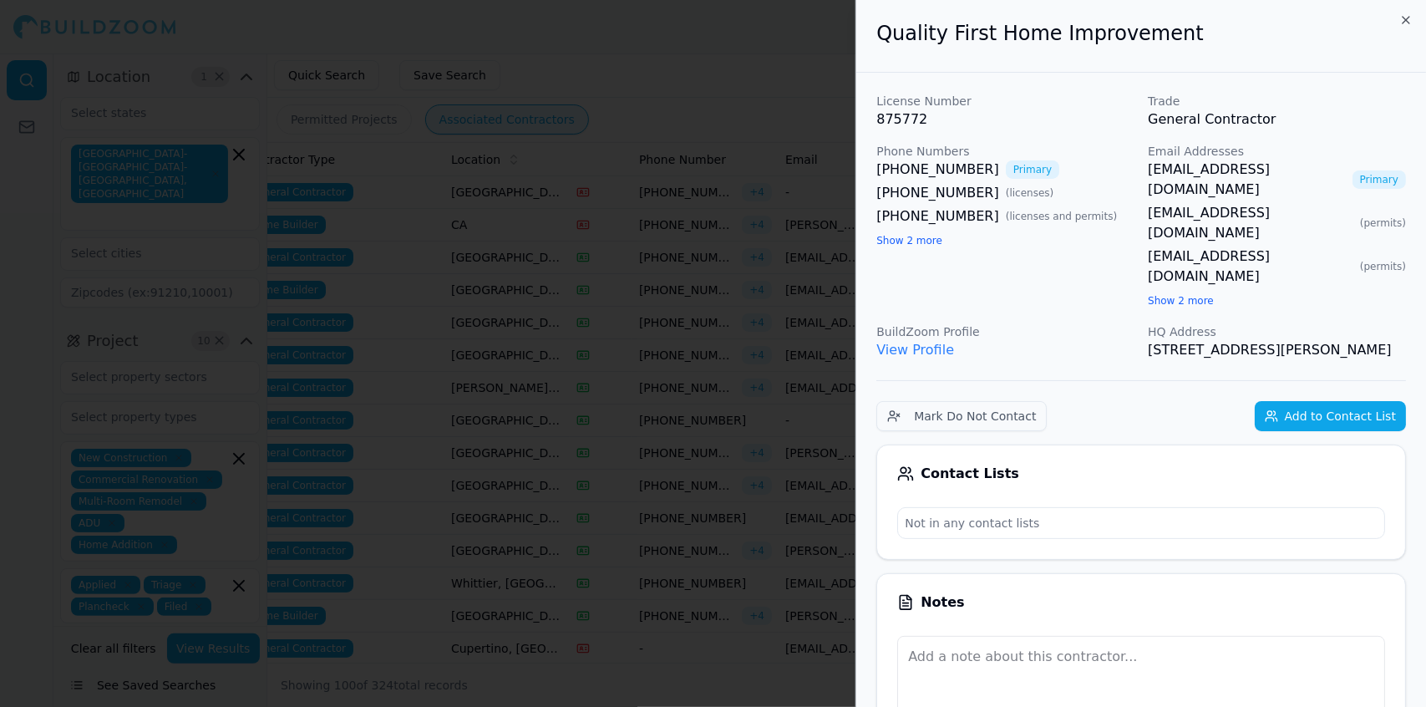
click at [493, 317] on div at bounding box center [713, 353] width 1426 height 707
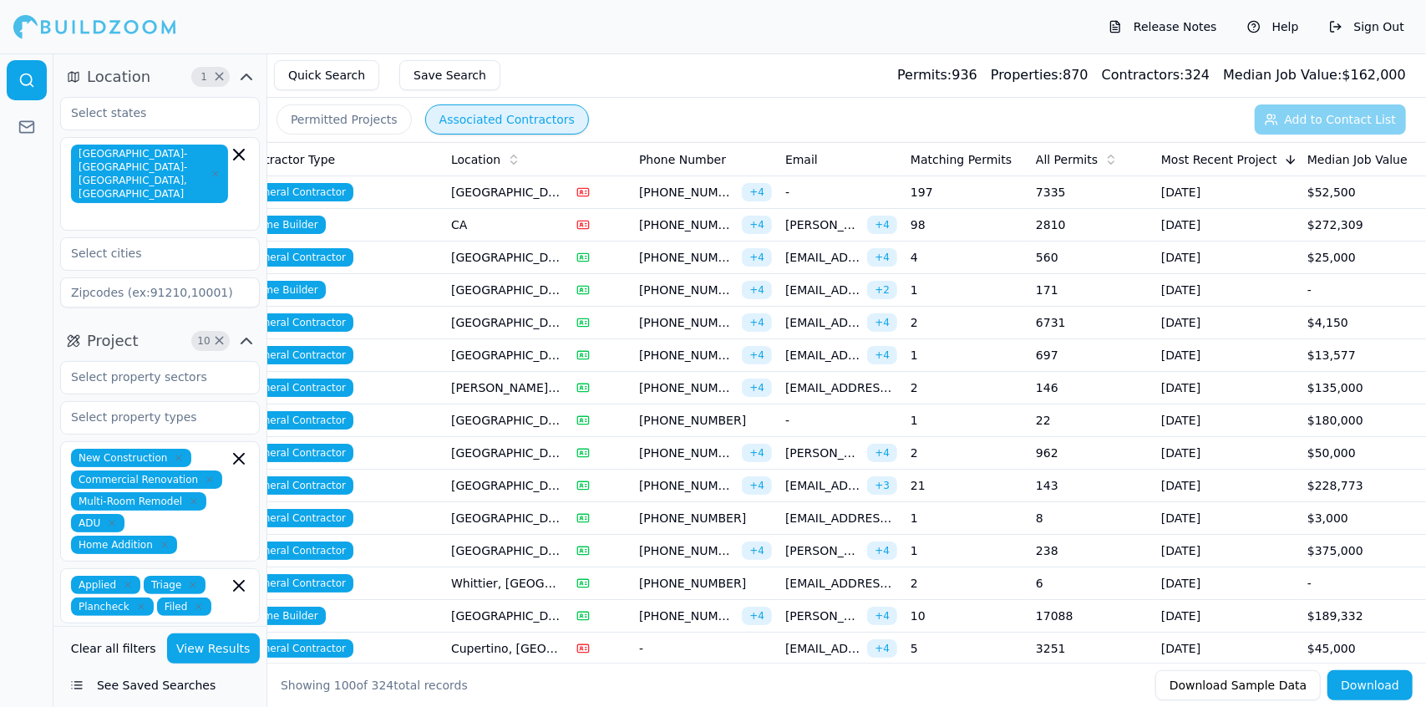
click at [509, 357] on td "[GEOGRAPHIC_DATA], [GEOGRAPHIC_DATA]" at bounding box center [507, 355] width 125 height 33
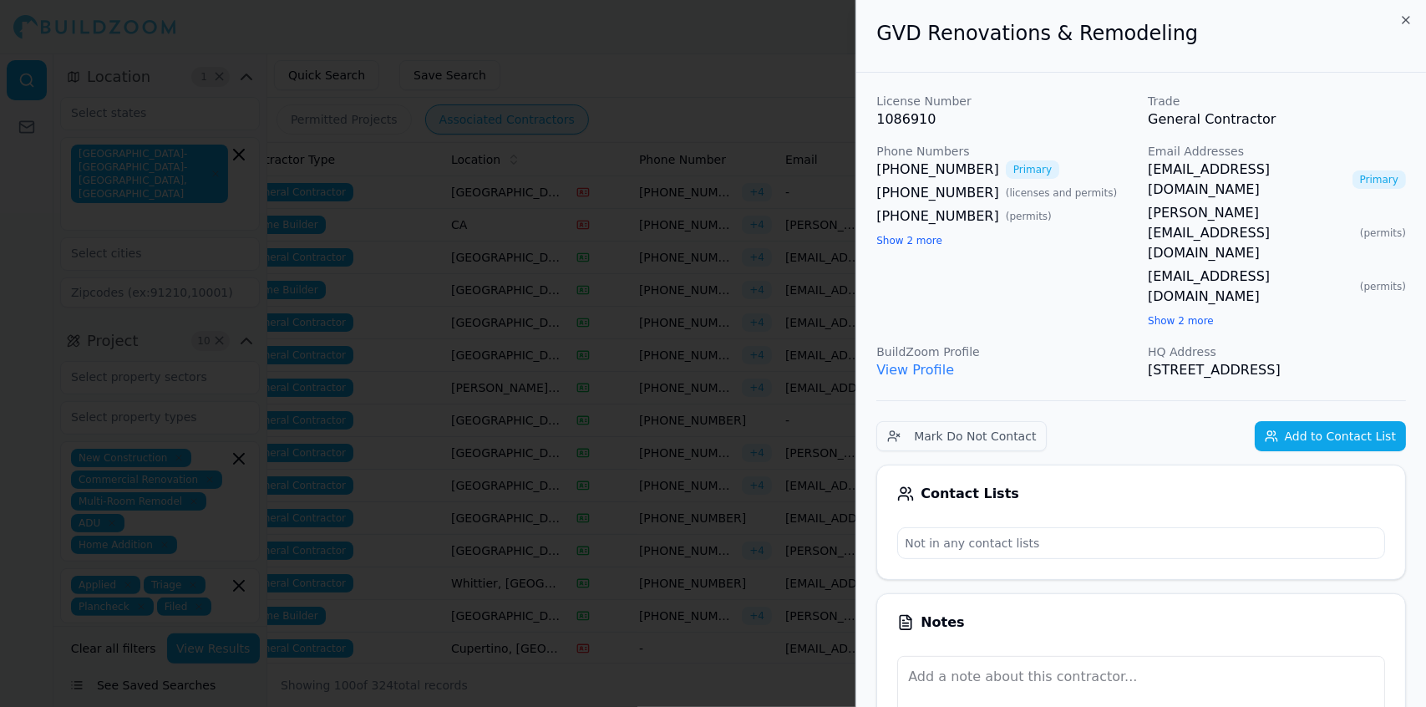
click at [509, 357] on div at bounding box center [713, 353] width 1426 height 707
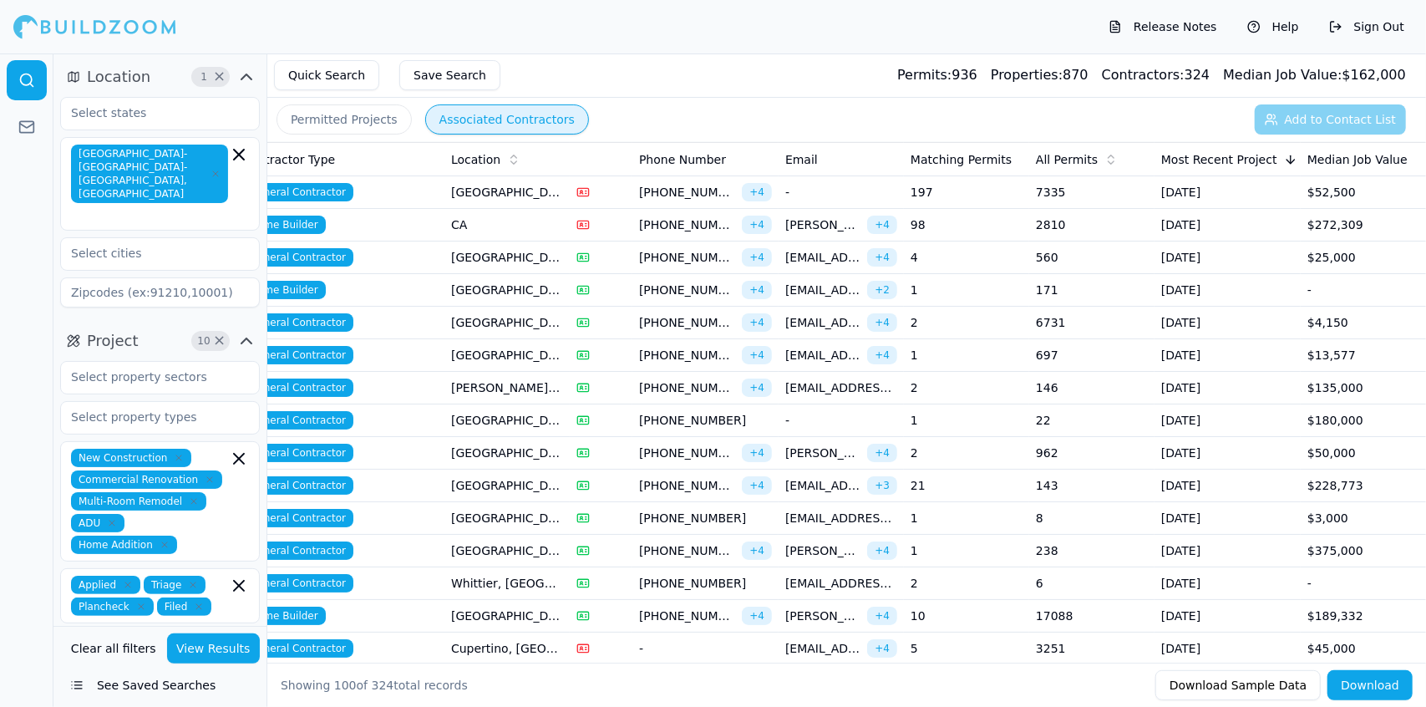
click at [516, 390] on td "[PERSON_NAME], [GEOGRAPHIC_DATA]" at bounding box center [507, 388] width 125 height 33
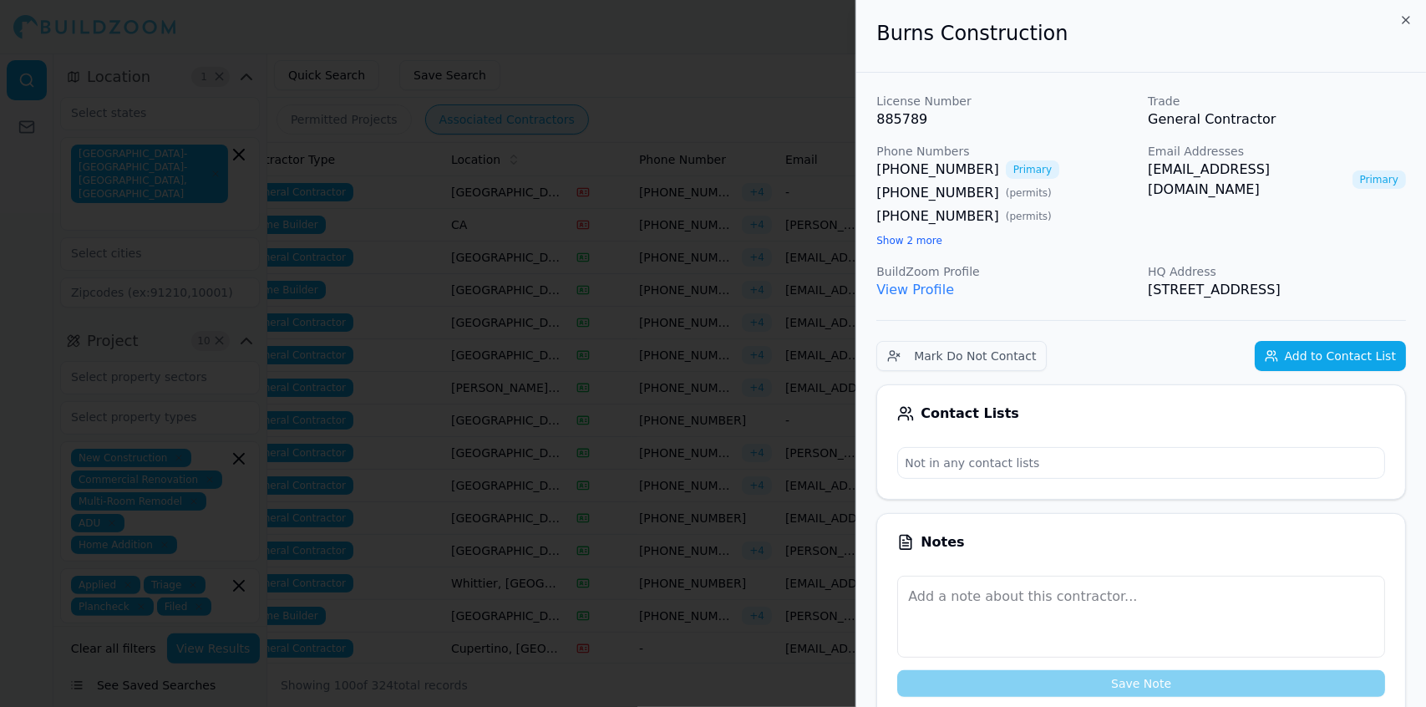
click at [516, 390] on div at bounding box center [713, 353] width 1426 height 707
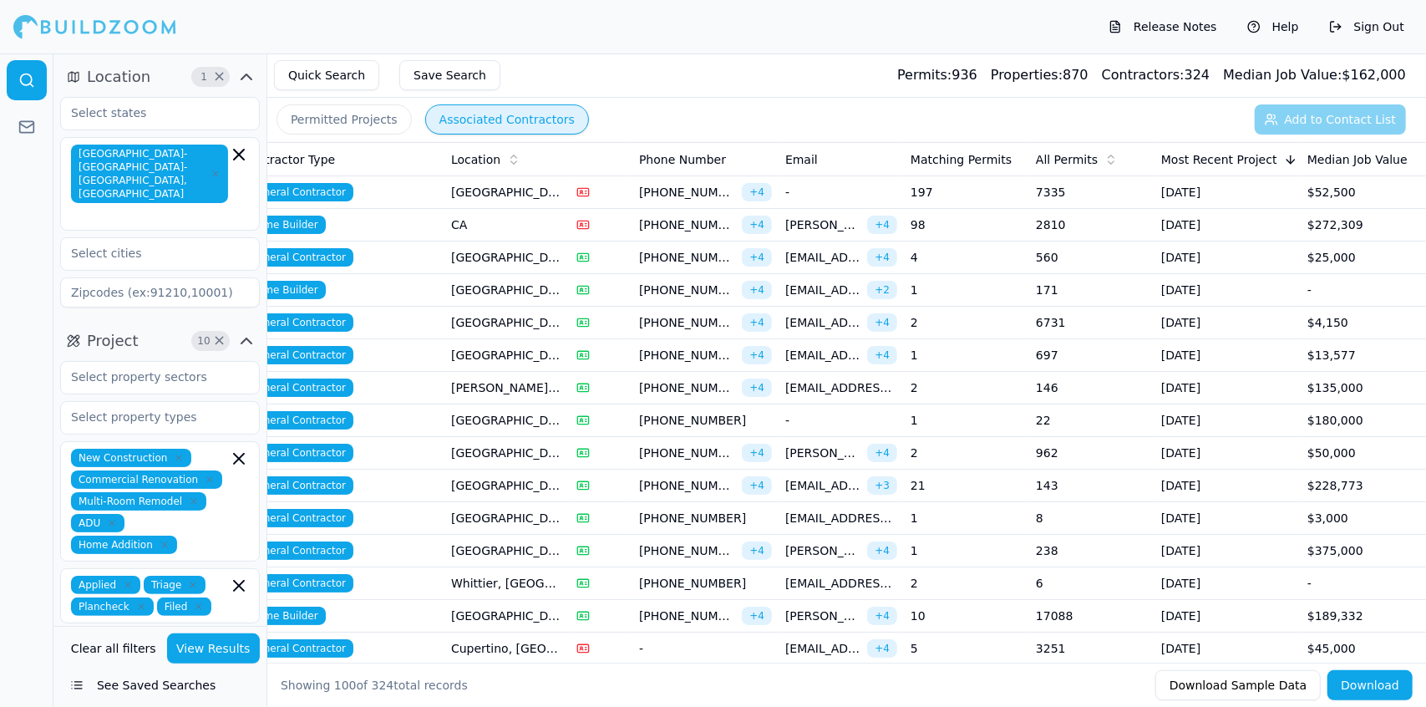
click at [516, 390] on td "[PERSON_NAME], [GEOGRAPHIC_DATA]" at bounding box center [507, 388] width 125 height 33
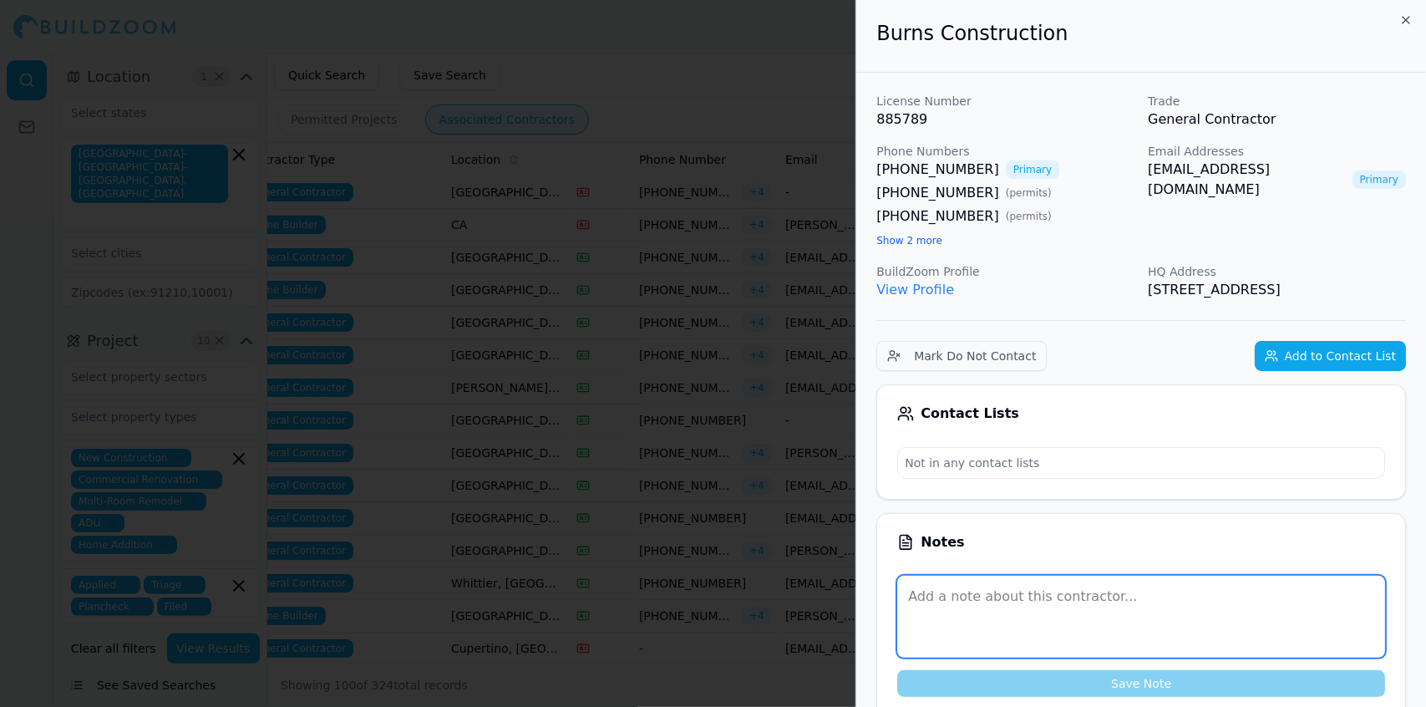
click at [1273, 606] on textarea at bounding box center [1141, 617] width 488 height 82
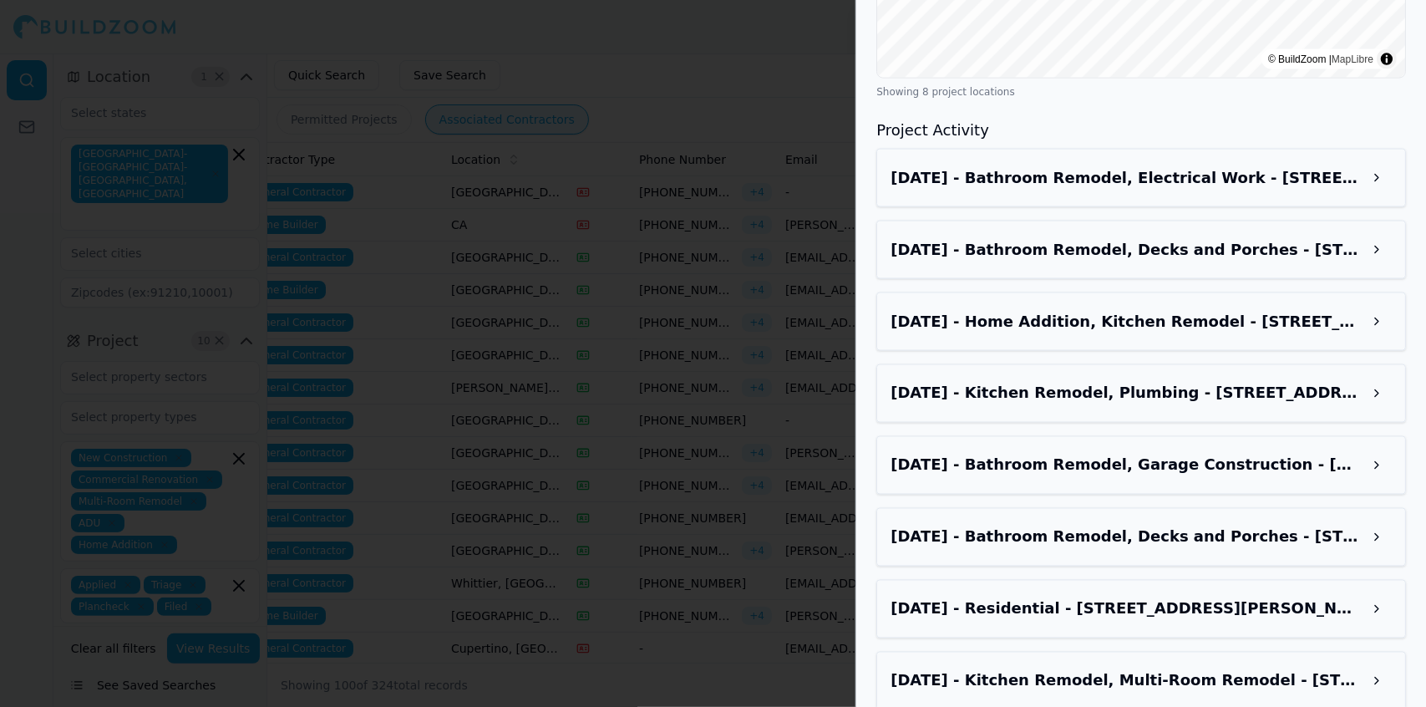
scroll to position [1824, 0]
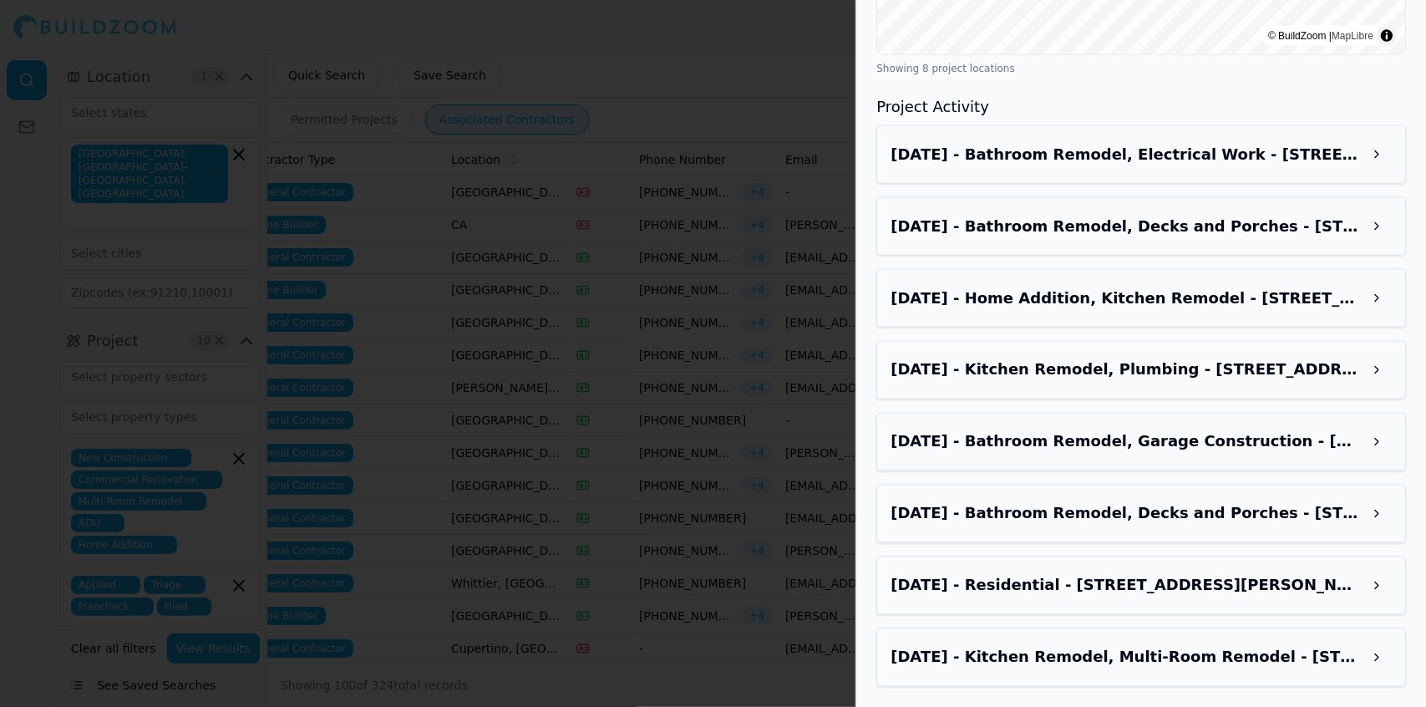
click at [1302, 526] on h3 "Jun 11, 2025 - Bathroom Remodel, Decks and Porches - 1616 Los Molinos Way, Sacr…" at bounding box center [1126, 513] width 471 height 23
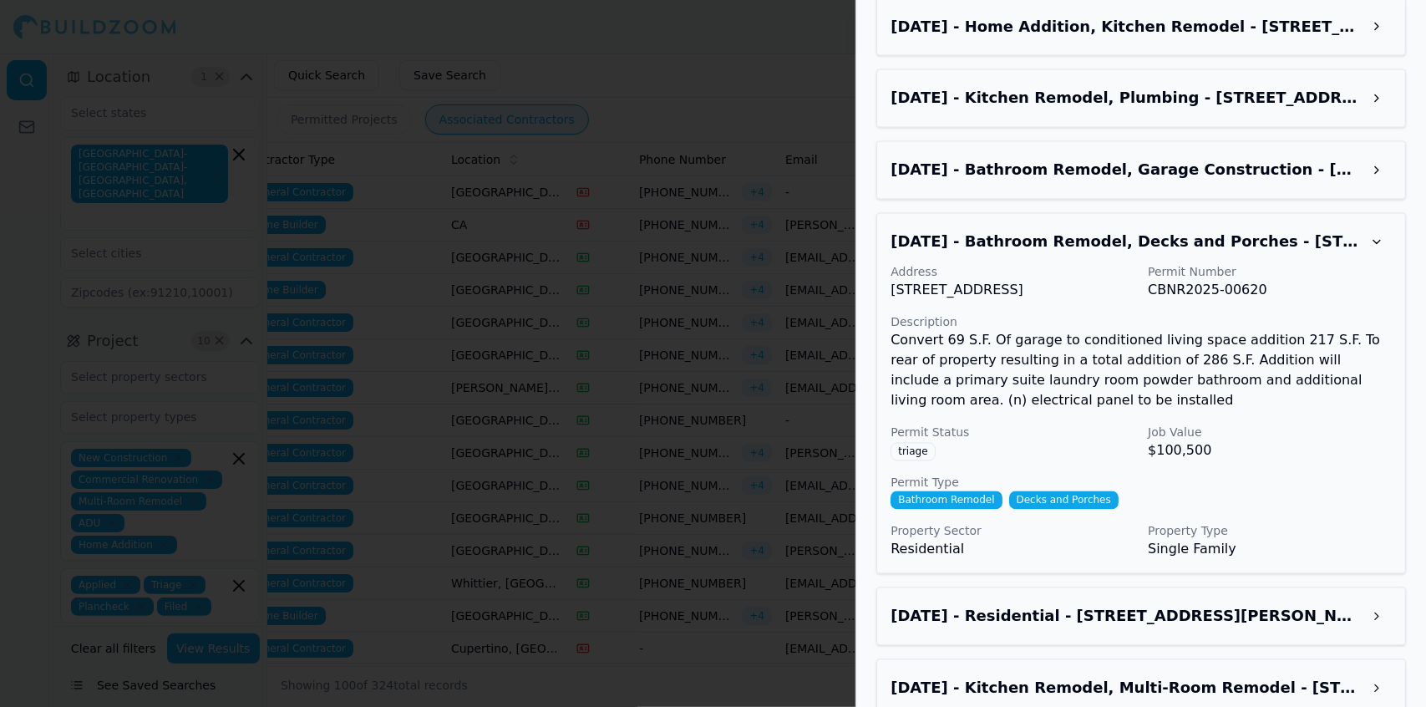
scroll to position [2085, 0]
click at [1319, 401] on p "Convert 69 S.F. Of garage to conditioned living space addition 217 S.F. To rear…" at bounding box center [1141, 370] width 501 height 80
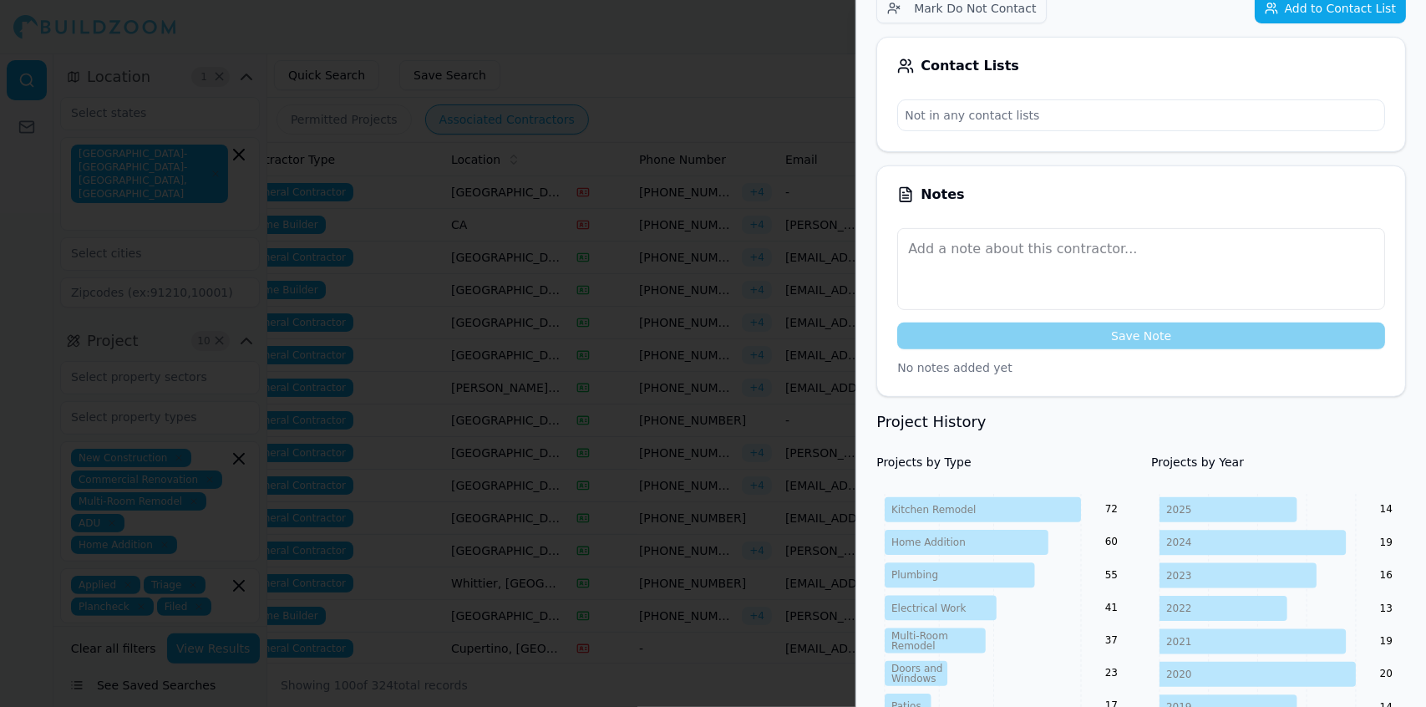
scroll to position [0, 0]
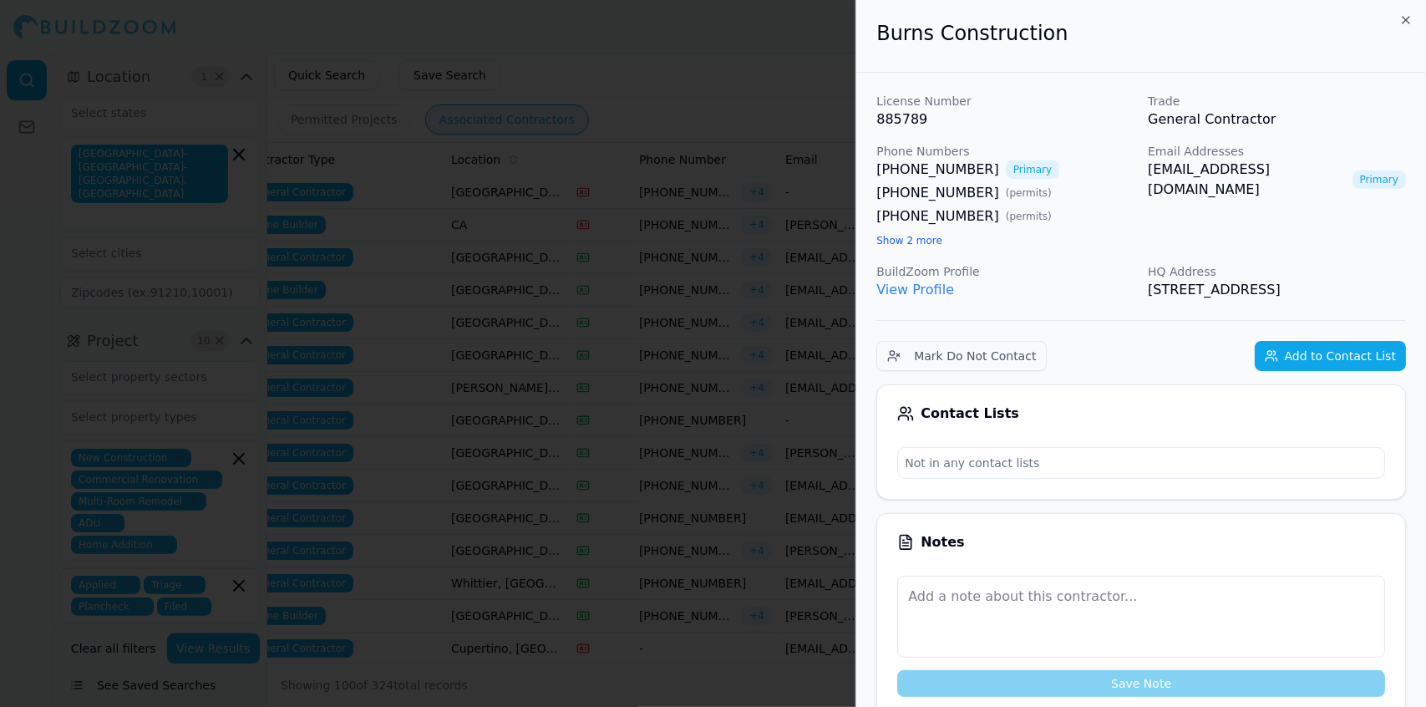
drag, startPoint x: 1217, startPoint y: 313, endPoint x: 866, endPoint y: 47, distance: 440.7
copy div "Burns Construction License Number 885789 Trade General Contractor Phone Numbers…"
click at [698, 98] on div at bounding box center [713, 353] width 1426 height 707
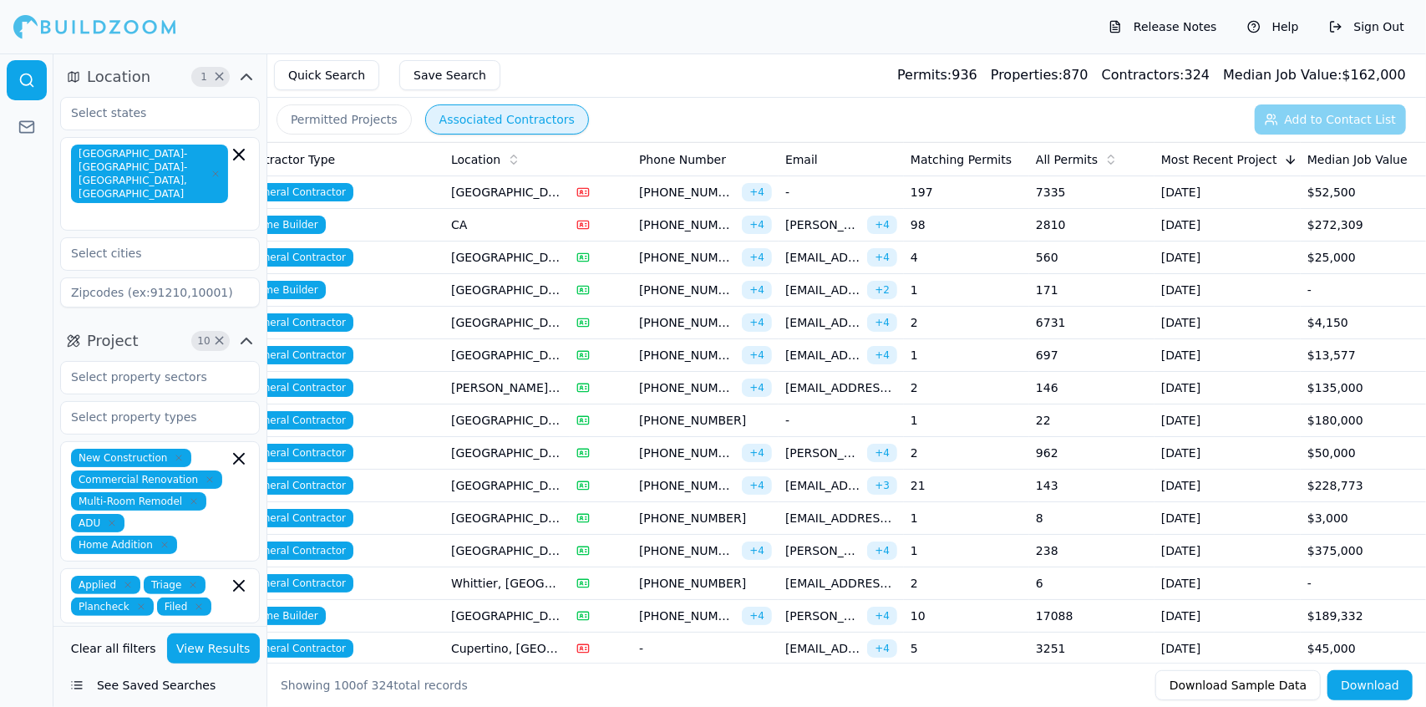
click at [535, 414] on td "[GEOGRAPHIC_DATA], [GEOGRAPHIC_DATA]" at bounding box center [507, 420] width 125 height 33
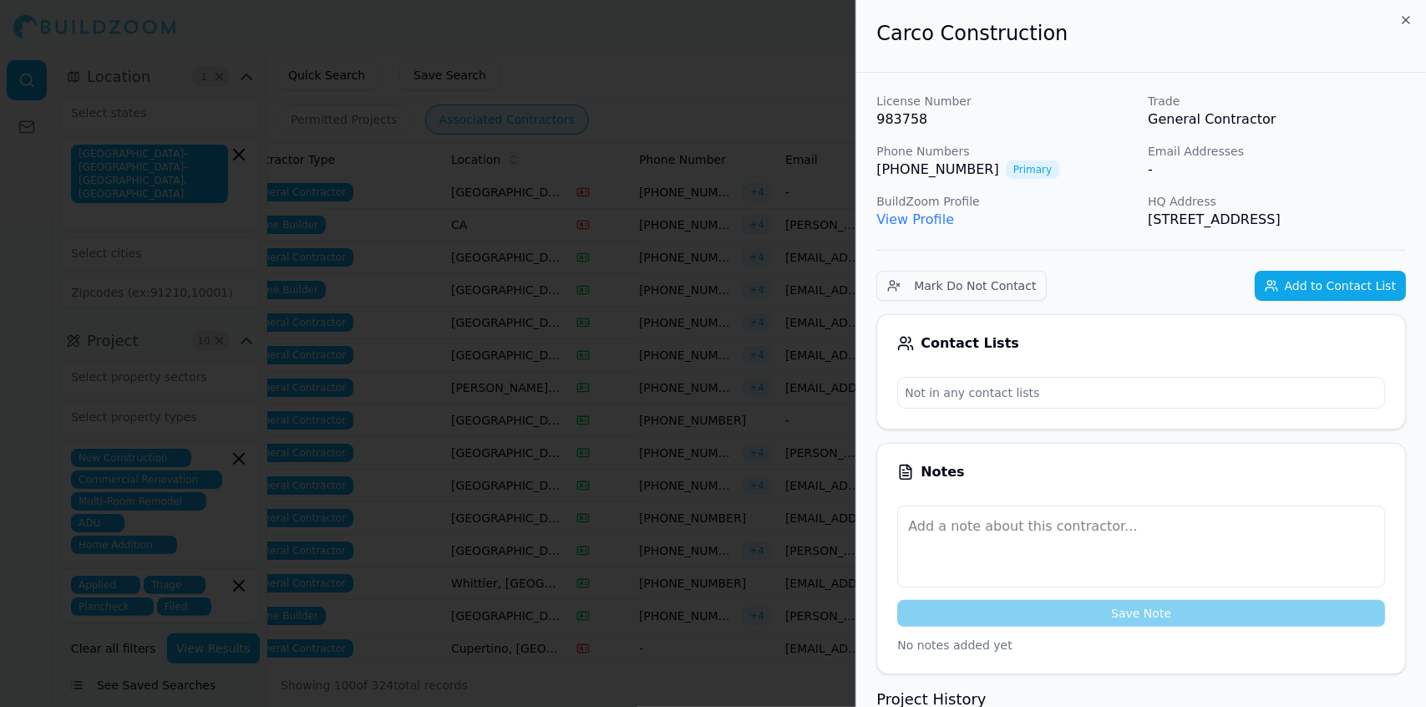
click at [574, 368] on div at bounding box center [713, 353] width 1426 height 707
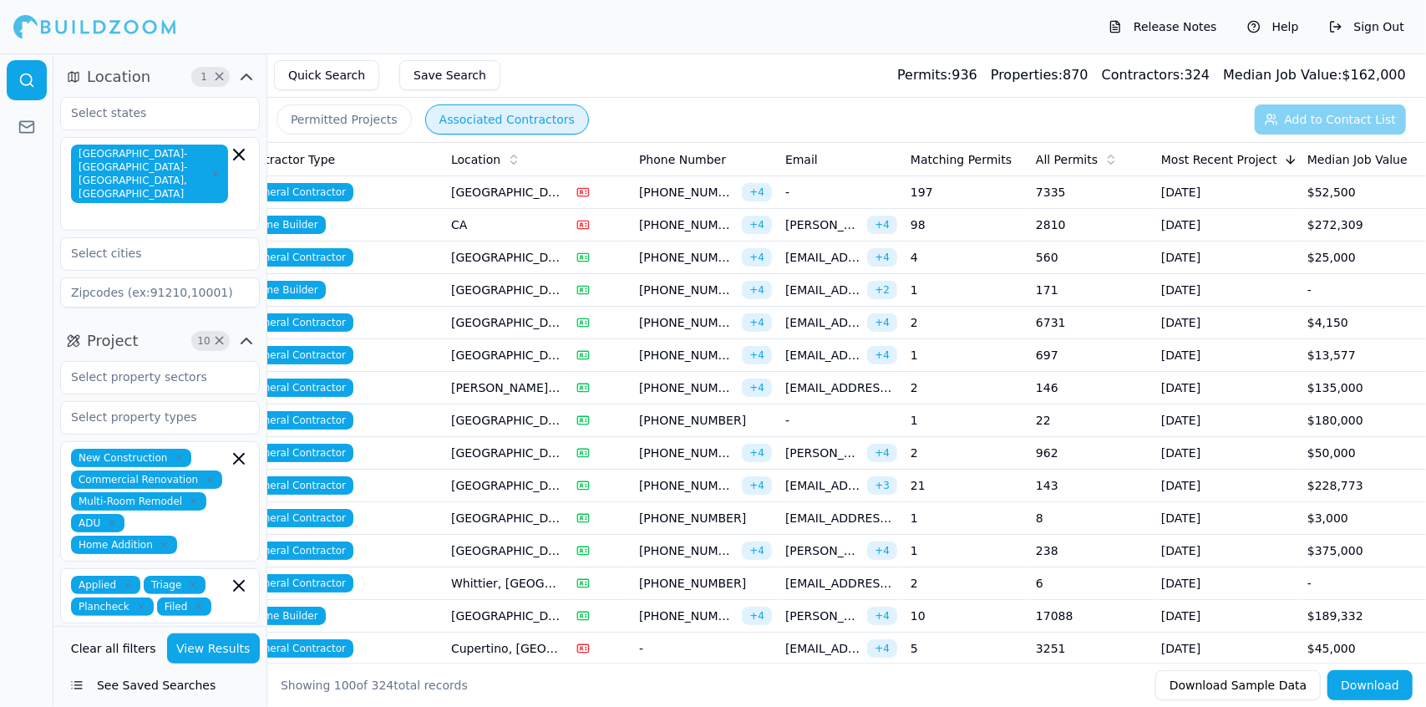
click at [570, 368] on td at bounding box center [601, 355] width 63 height 33
click at [766, 30] on div "Release Notes Help Sign Out" at bounding box center [713, 26] width 1426 height 53
click at [821, 477] on span "[EMAIL_ADDRESS][DOMAIN_NAME]" at bounding box center [822, 485] width 75 height 17
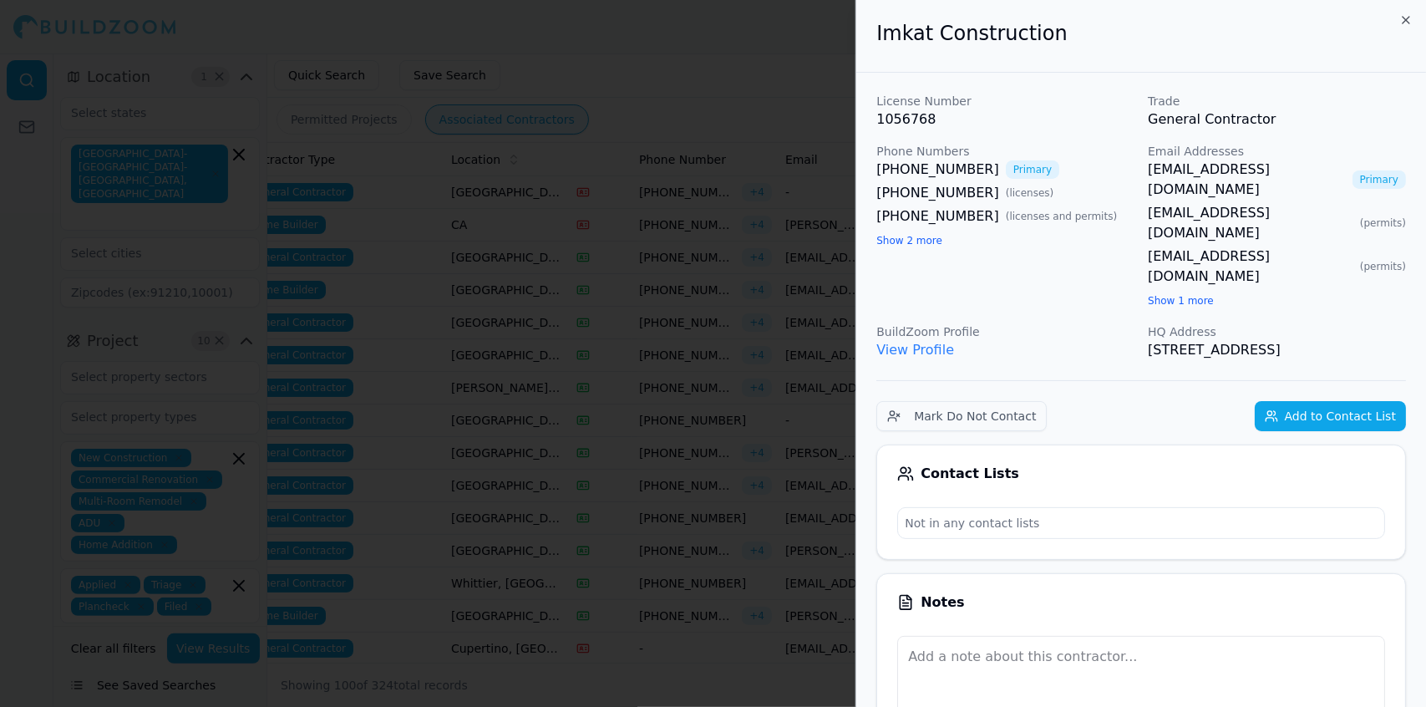
click at [1309, 594] on div "Notes" at bounding box center [1141, 602] width 488 height 17
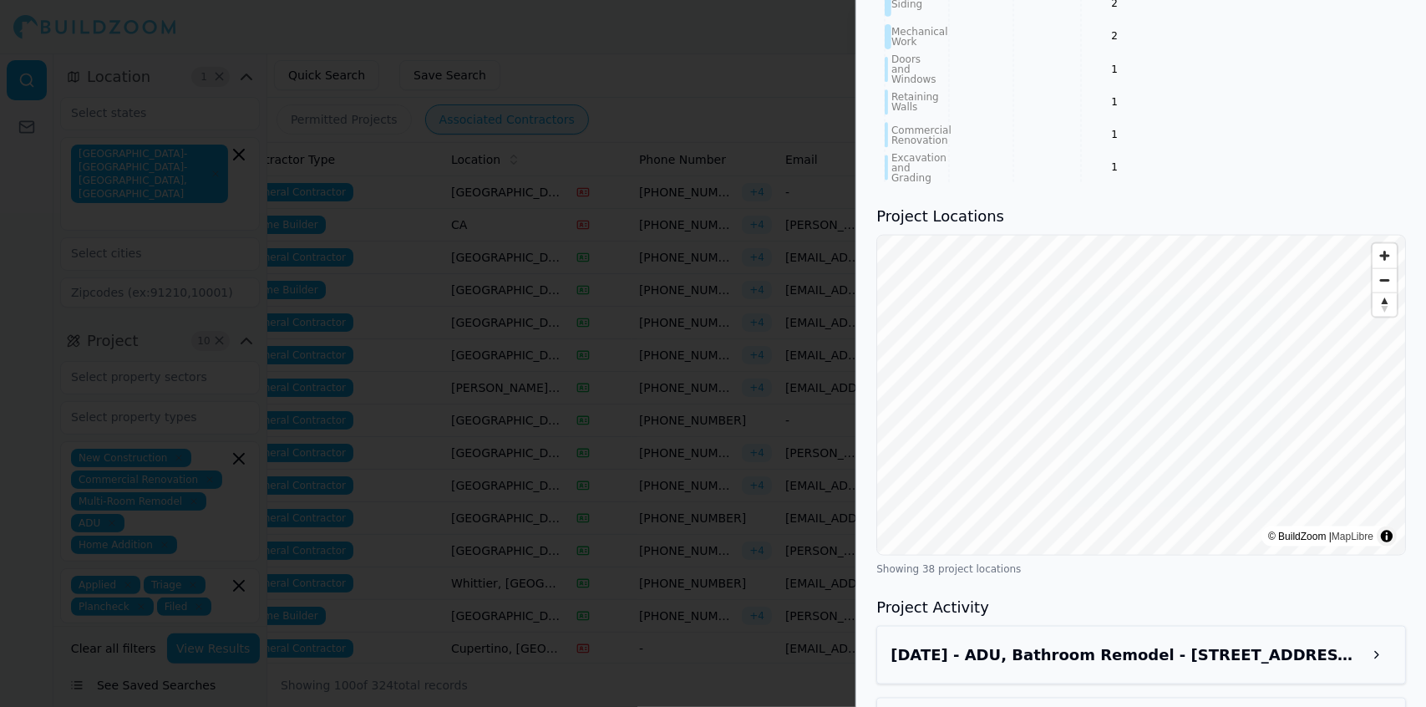
scroll to position [1405, 0]
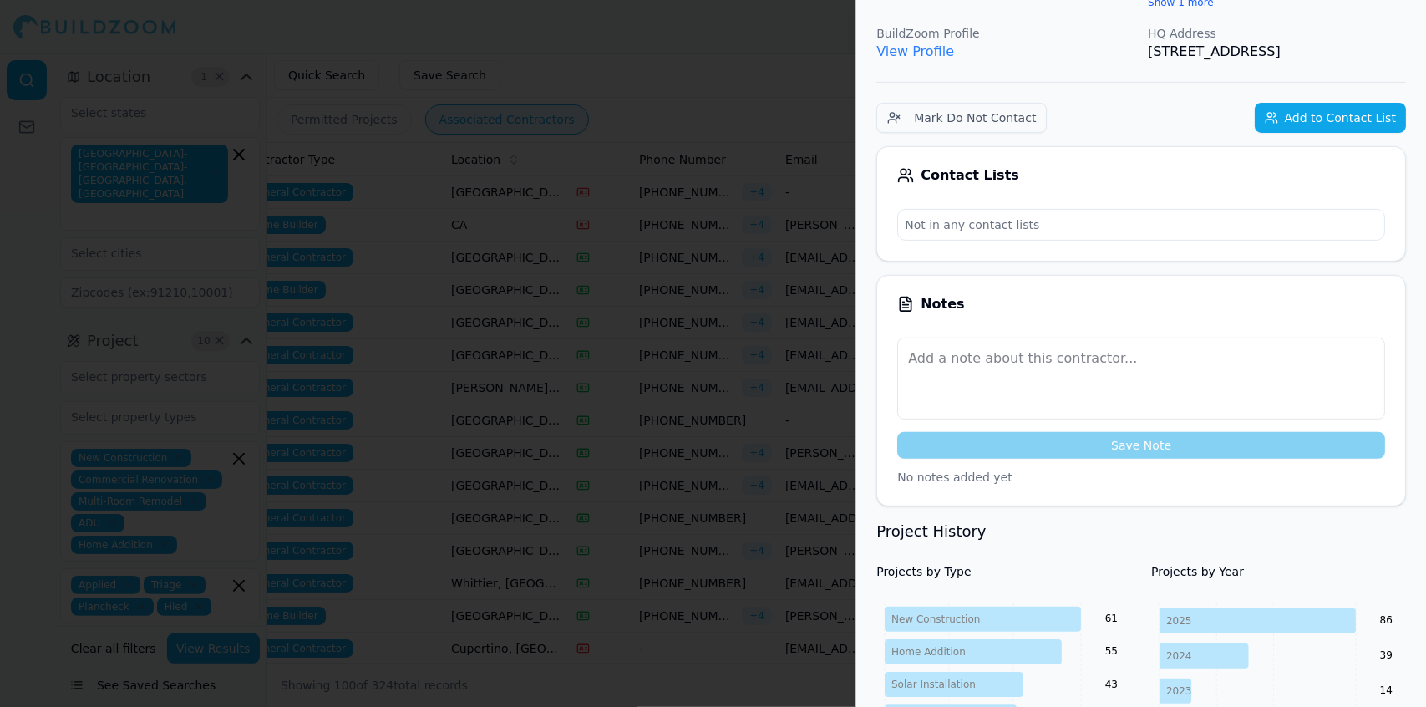
scroll to position [287, 0]
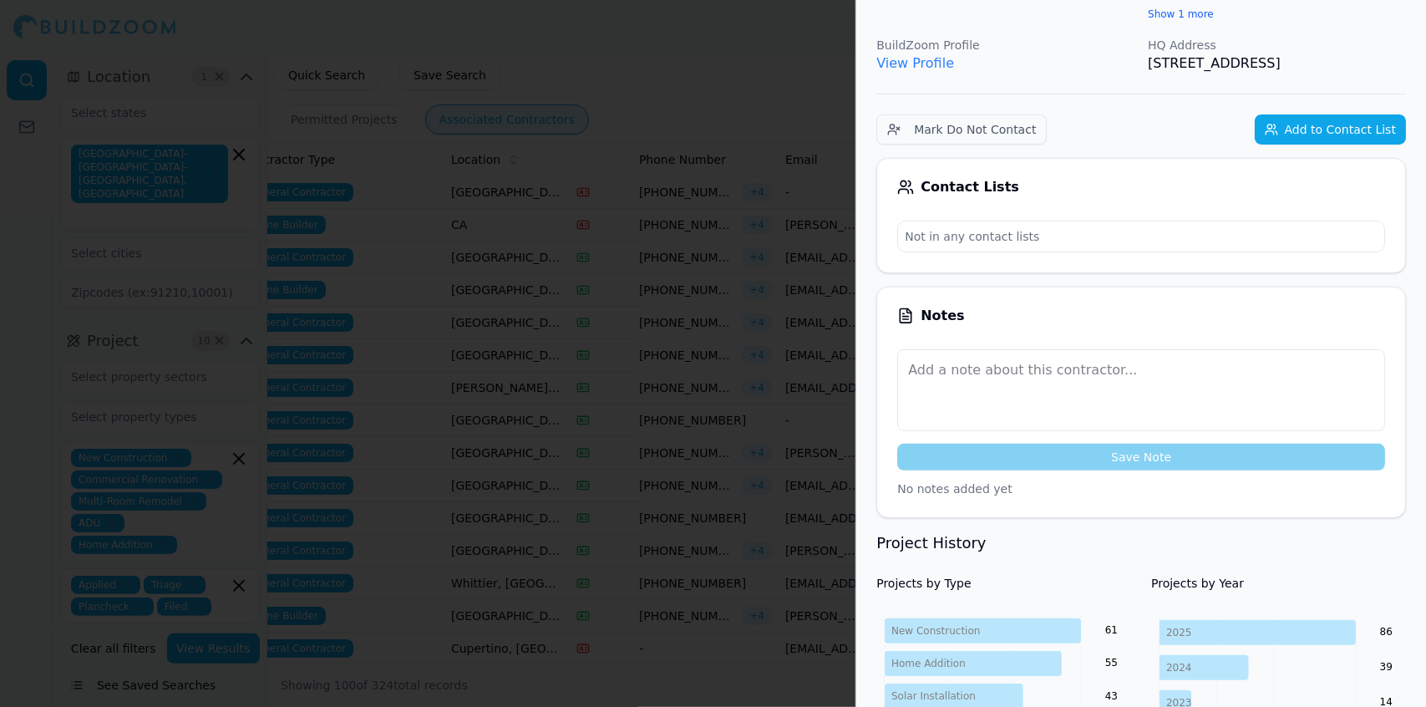
click at [1270, 287] on div "Notes Save Note No notes added yet" at bounding box center [1142, 402] width 530 height 231
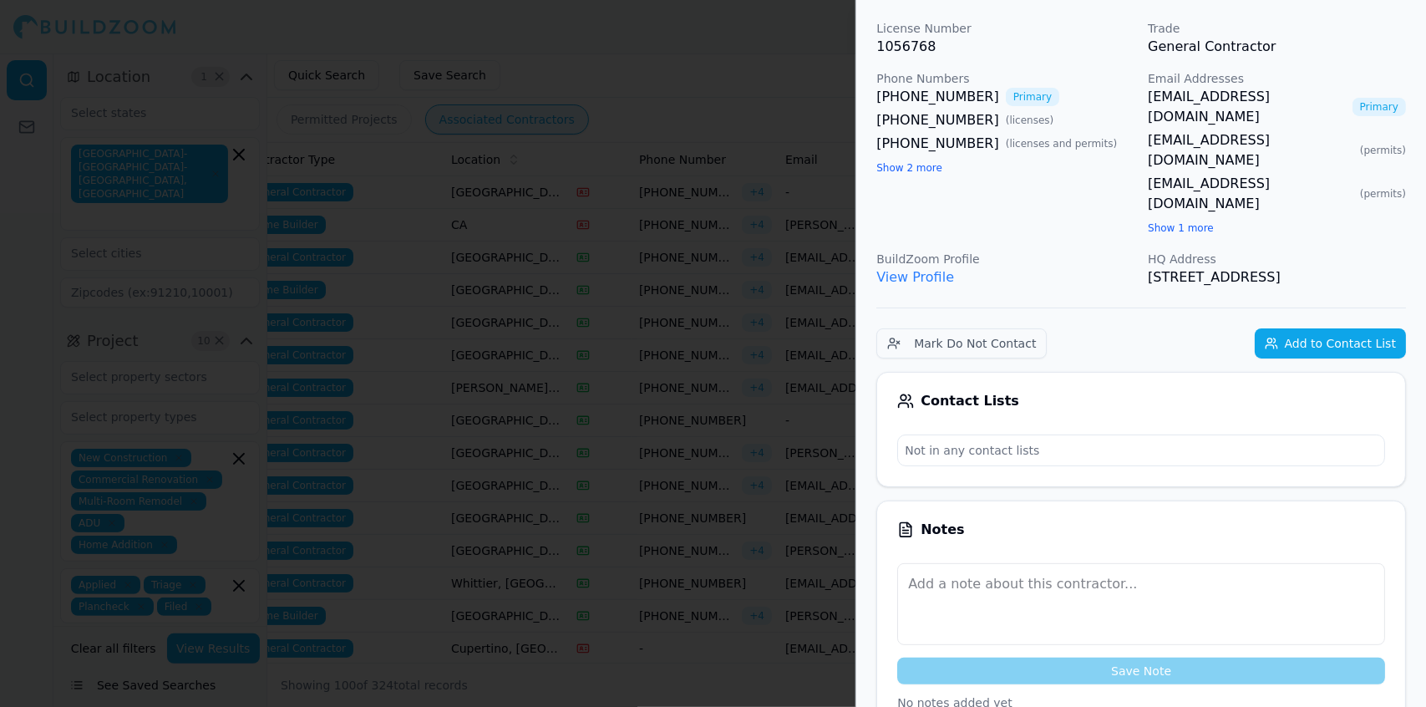
scroll to position [0, 0]
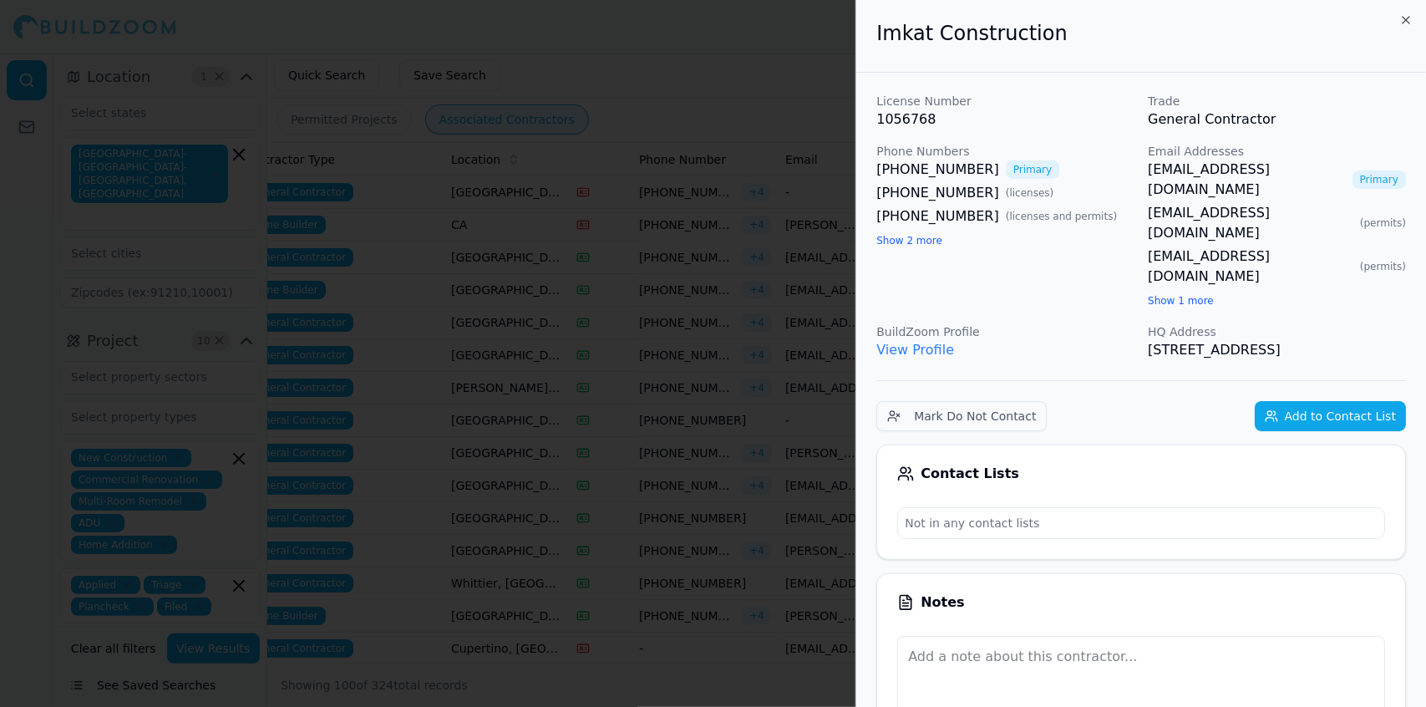
drag, startPoint x: 1412, startPoint y: 292, endPoint x: 869, endPoint y: 45, distance: 596.4
copy div "Imkat Construction License Number 1056768 Trade General Contractor Phone Number…"
